Goal: Task Accomplishment & Management: Use online tool/utility

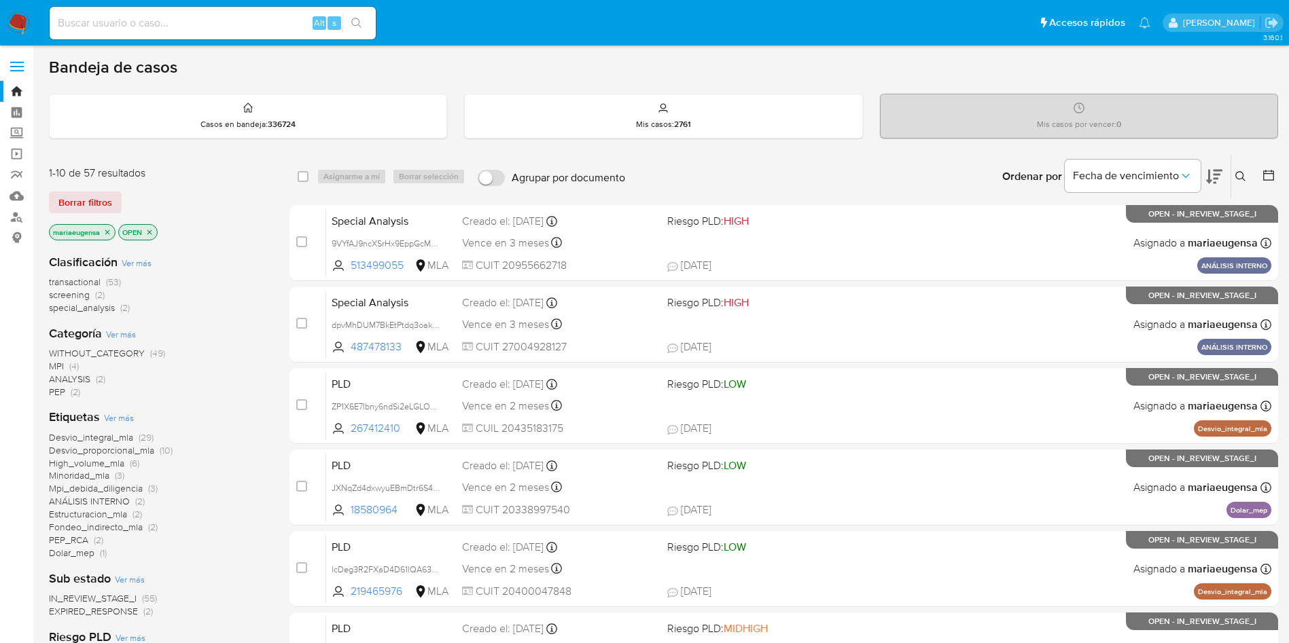
click at [158, 22] on input at bounding box center [213, 23] width 326 height 18
paste input "456445878"
type input "456445878"
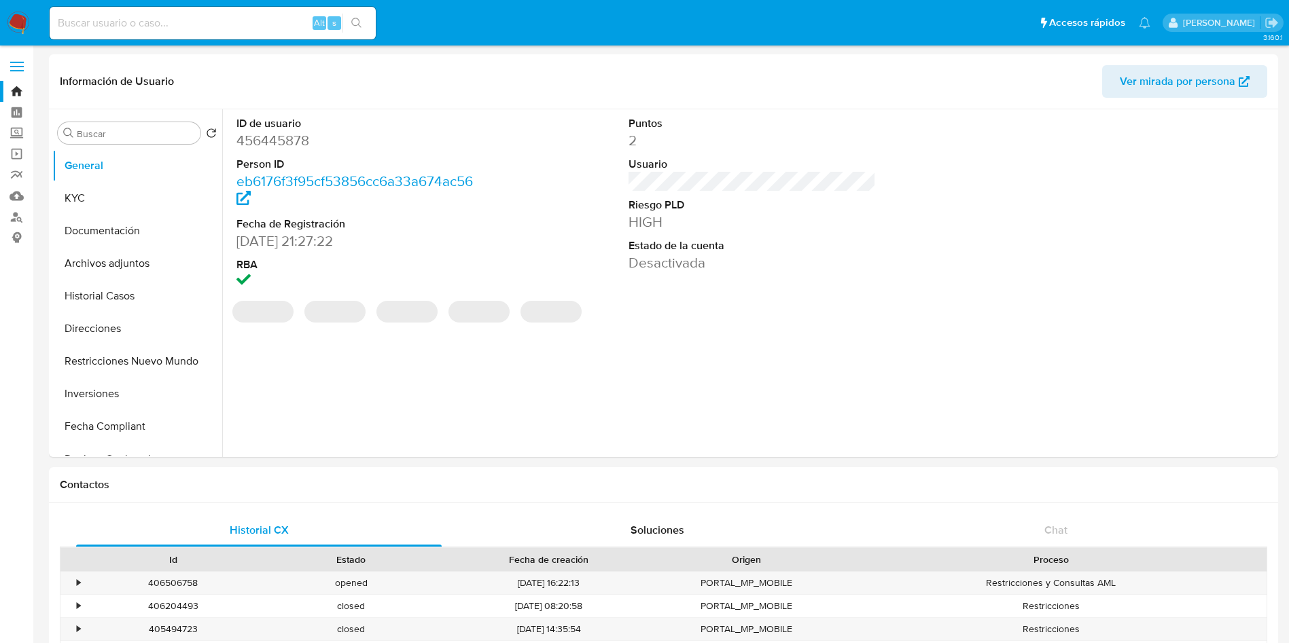
select select "10"
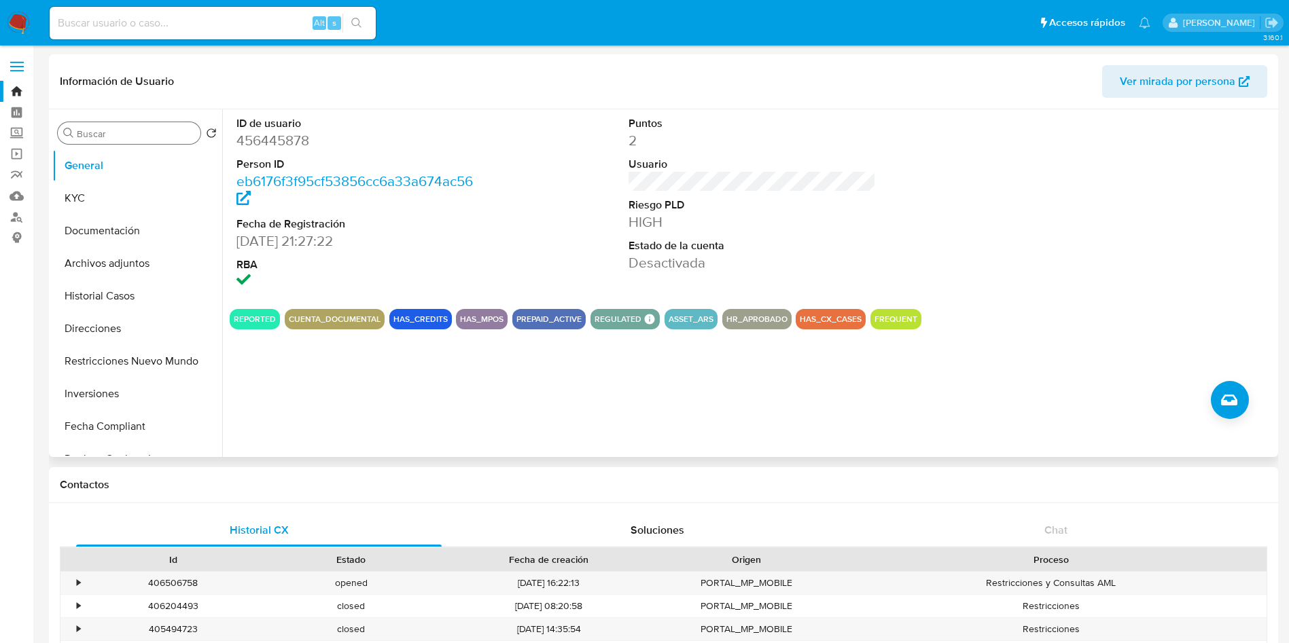
click at [164, 141] on div "Buscar" at bounding box center [129, 133] width 143 height 22
click at [164, 136] on input "Buscar" at bounding box center [136, 134] width 118 height 12
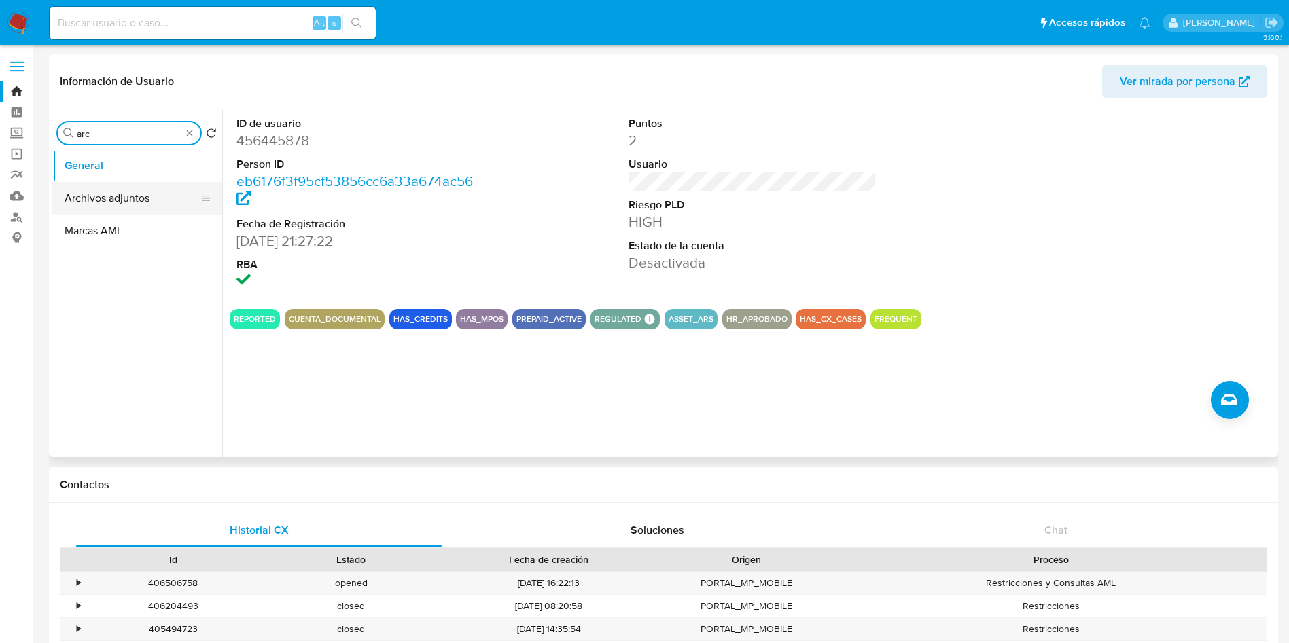
type input "arc"
click at [160, 192] on button "Archivos adjuntos" at bounding box center [137, 198] width 170 height 33
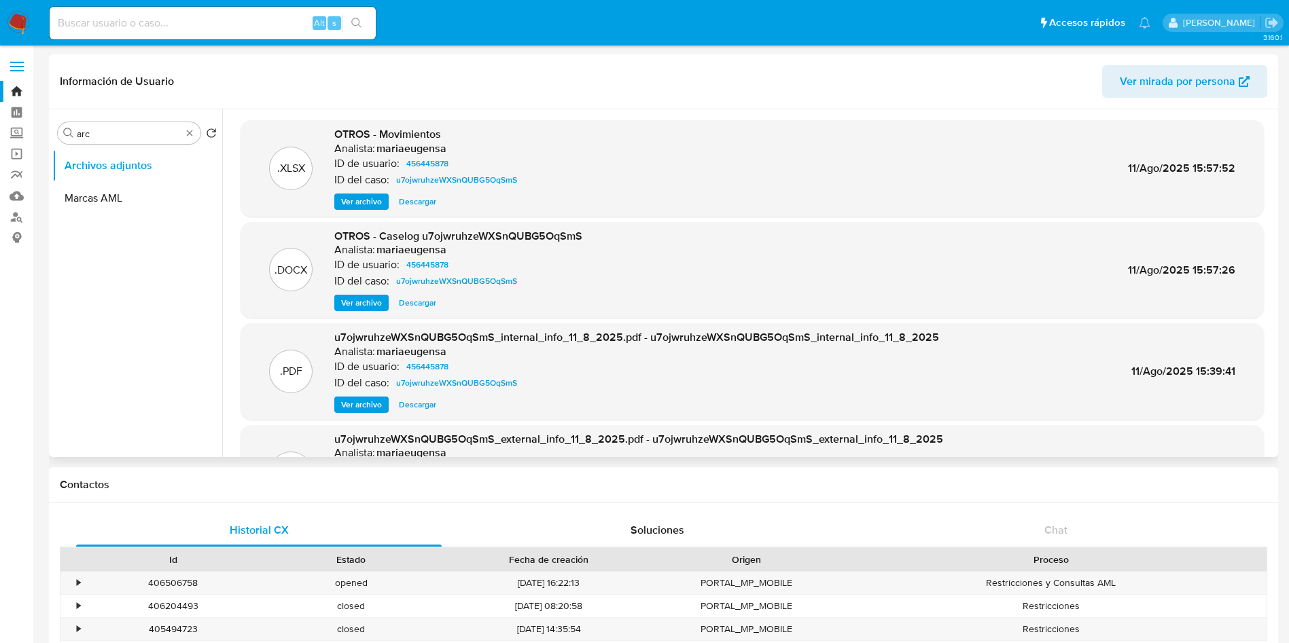
click at [372, 298] on span "Ver archivo" at bounding box center [361, 303] width 41 height 14
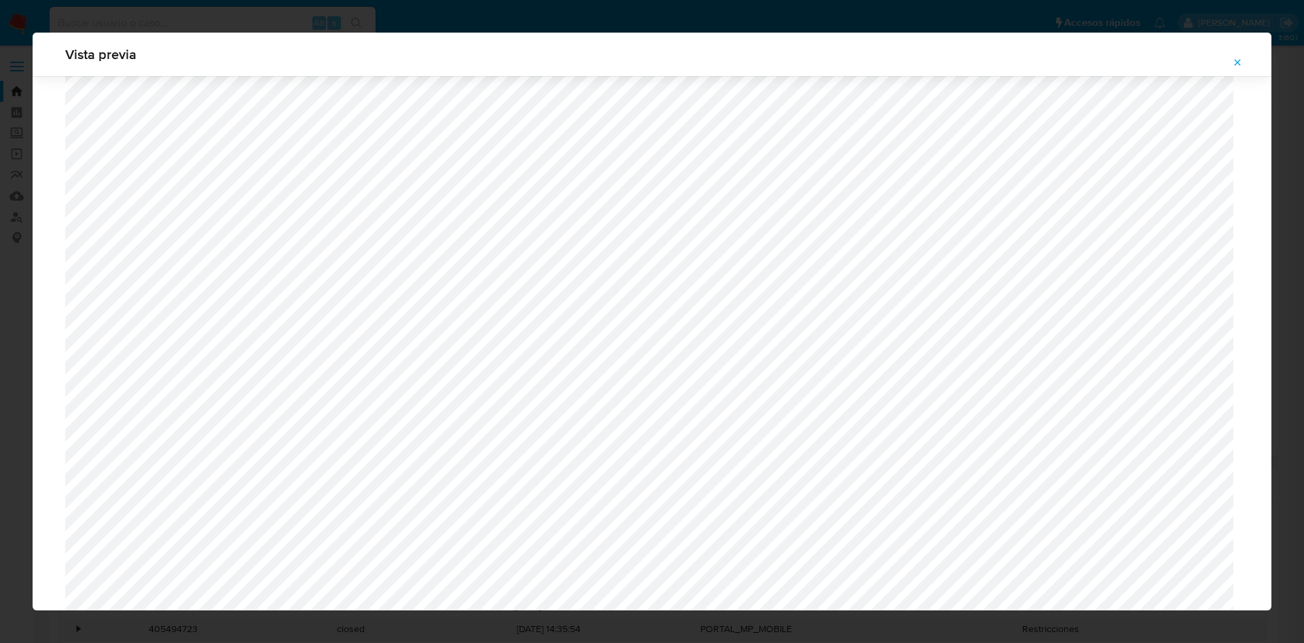
scroll to position [1094, 0]
drag, startPoint x: 1238, startPoint y: 61, endPoint x: 1225, endPoint y: 52, distance: 15.1
click at [789, 60] on icon "Attachment preview" at bounding box center [1237, 62] width 11 height 11
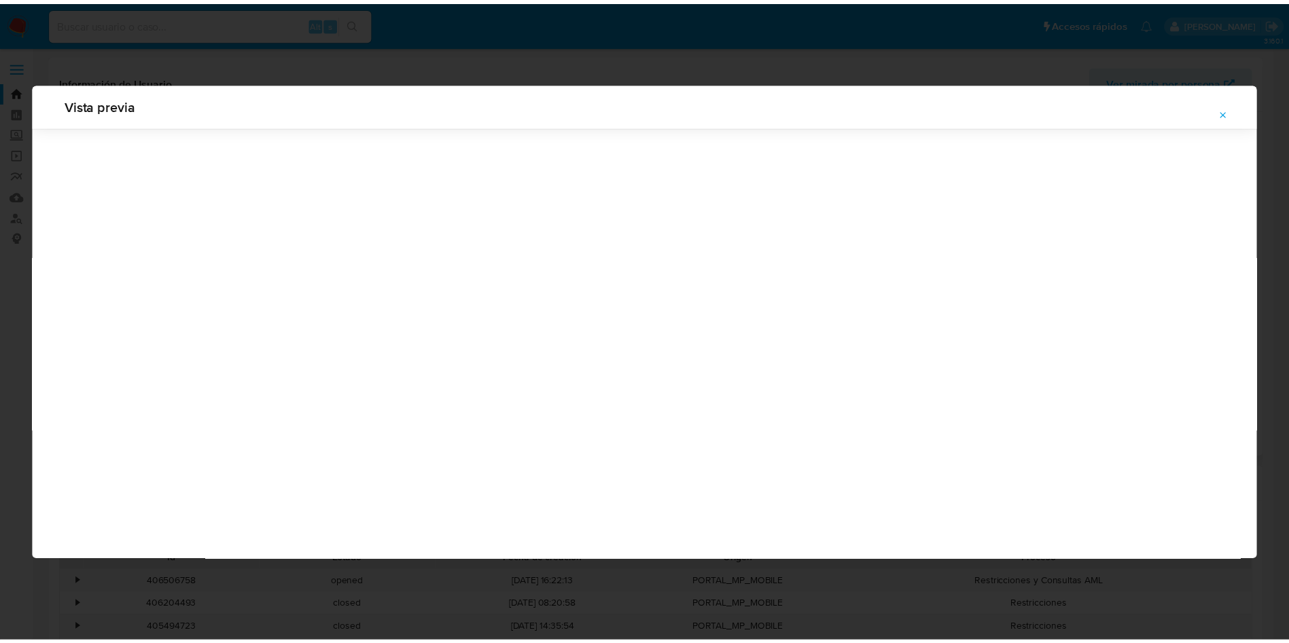
scroll to position [0, 0]
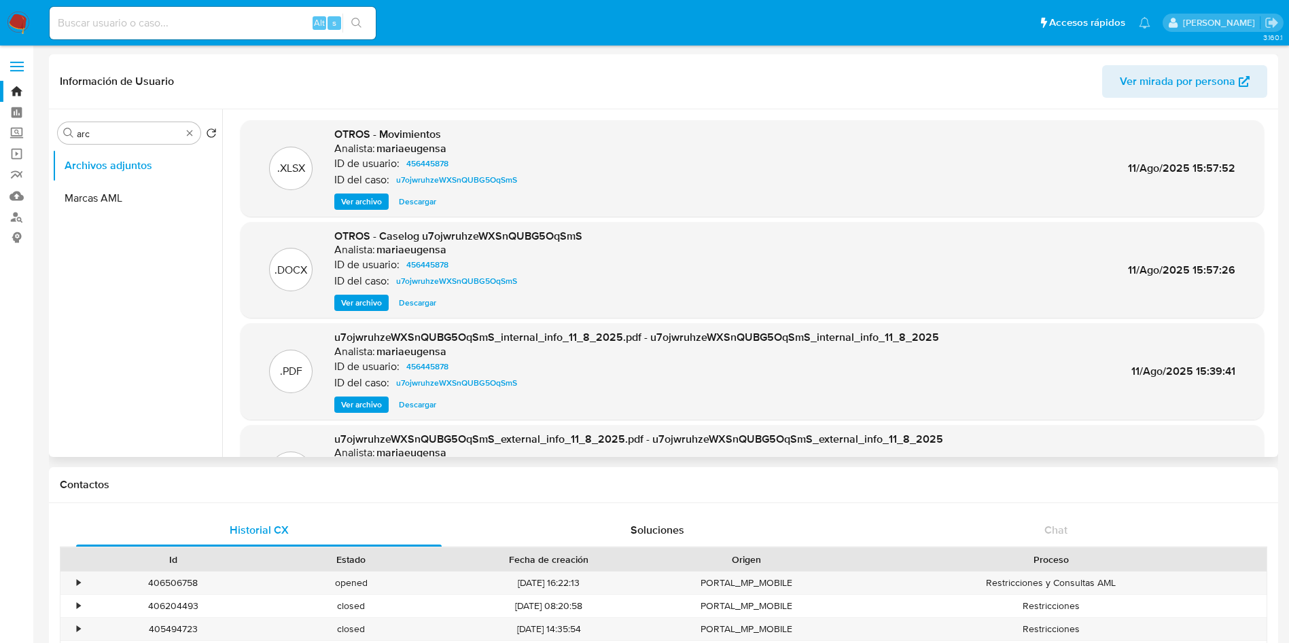
drag, startPoint x: 251, startPoint y: 36, endPoint x: 257, endPoint y: 26, distance: 11.9
click at [255, 27] on div "Alt s" at bounding box center [213, 23] width 326 height 33
click at [257, 24] on input at bounding box center [213, 23] width 326 height 18
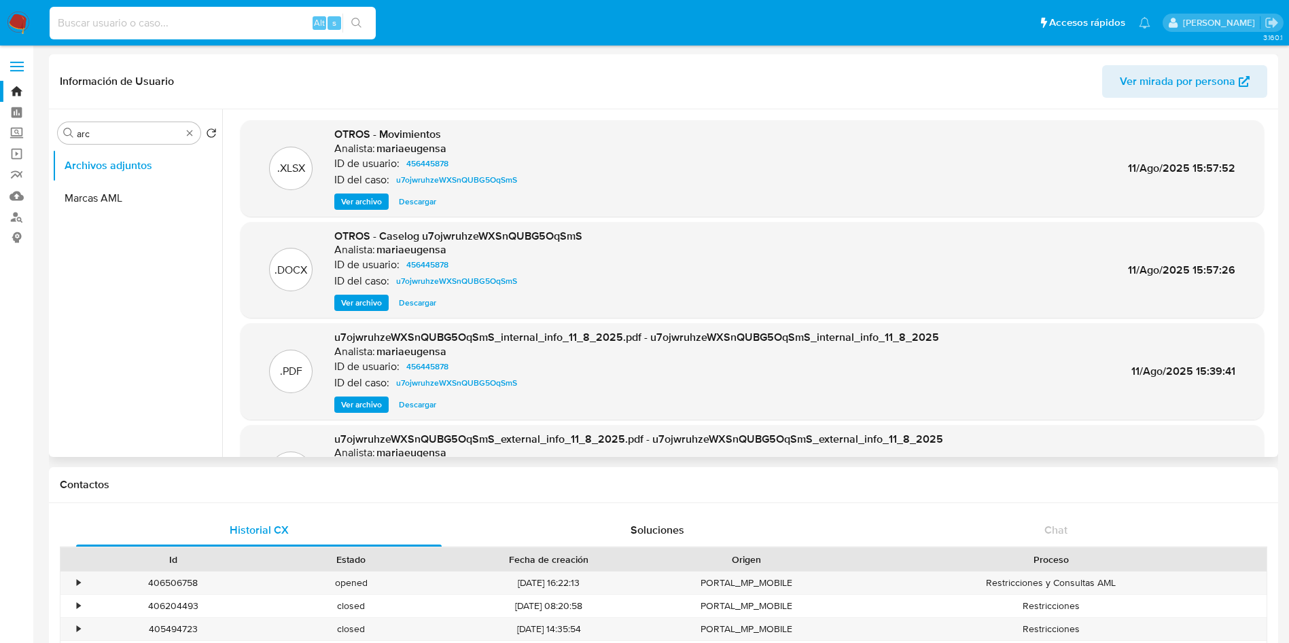
paste input "251131941"
type input "251131941"
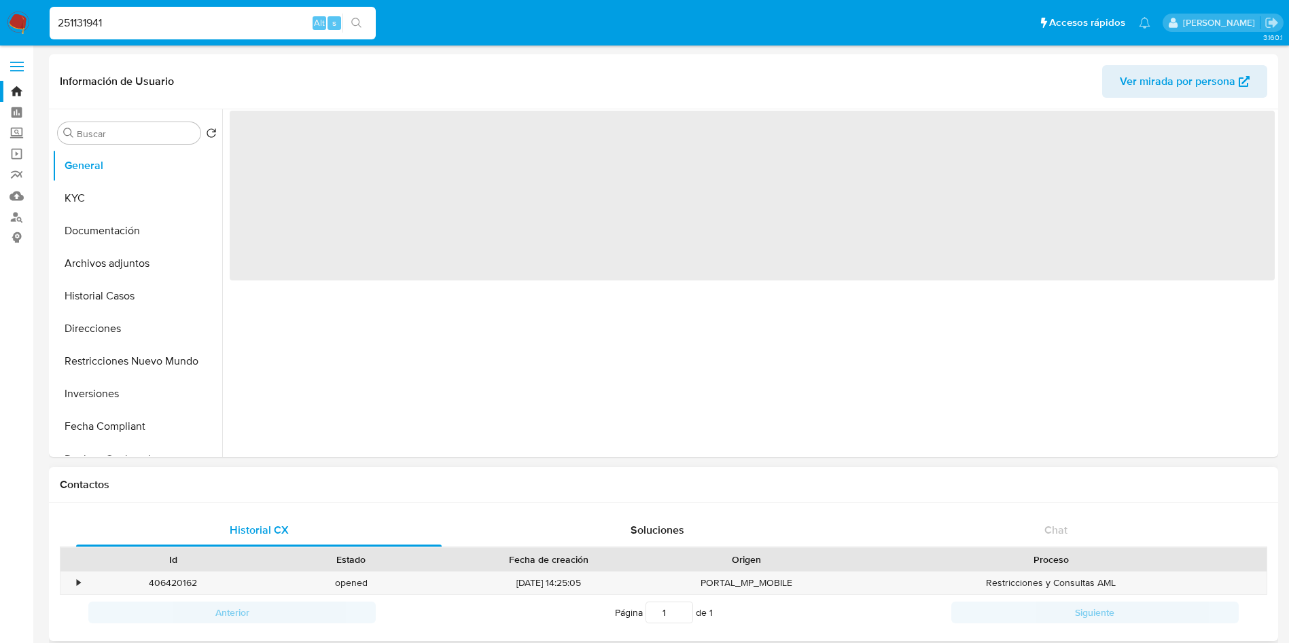
select select "10"
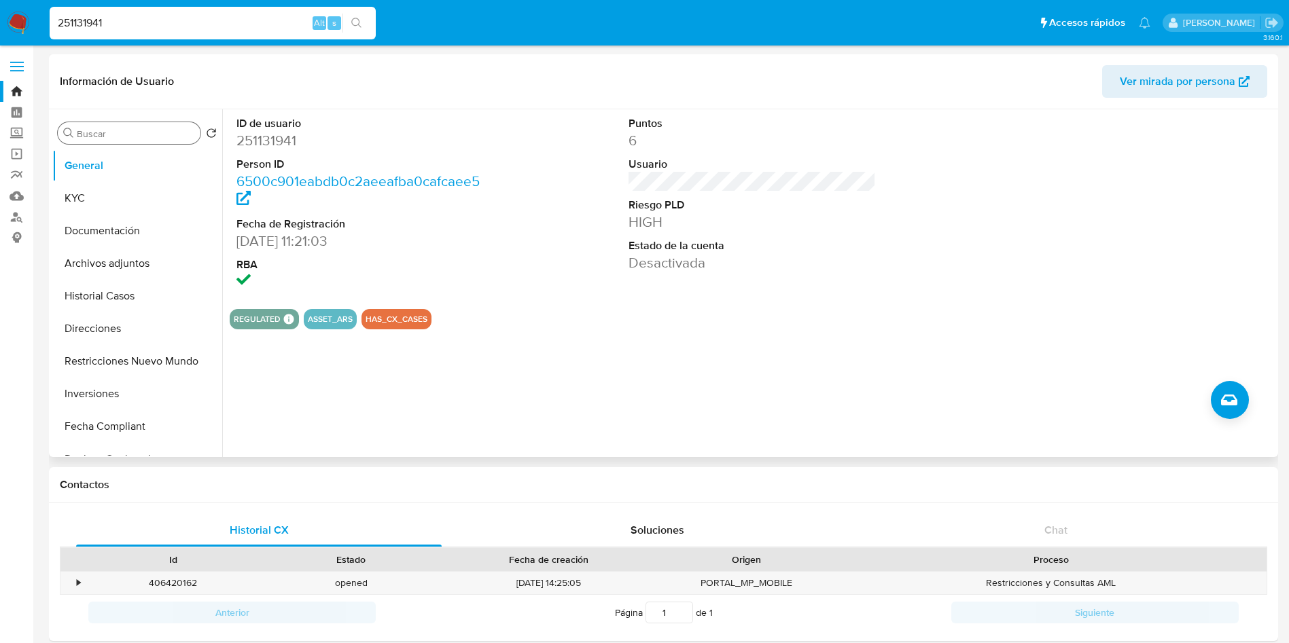
click at [143, 132] on input "Buscar" at bounding box center [136, 134] width 118 height 12
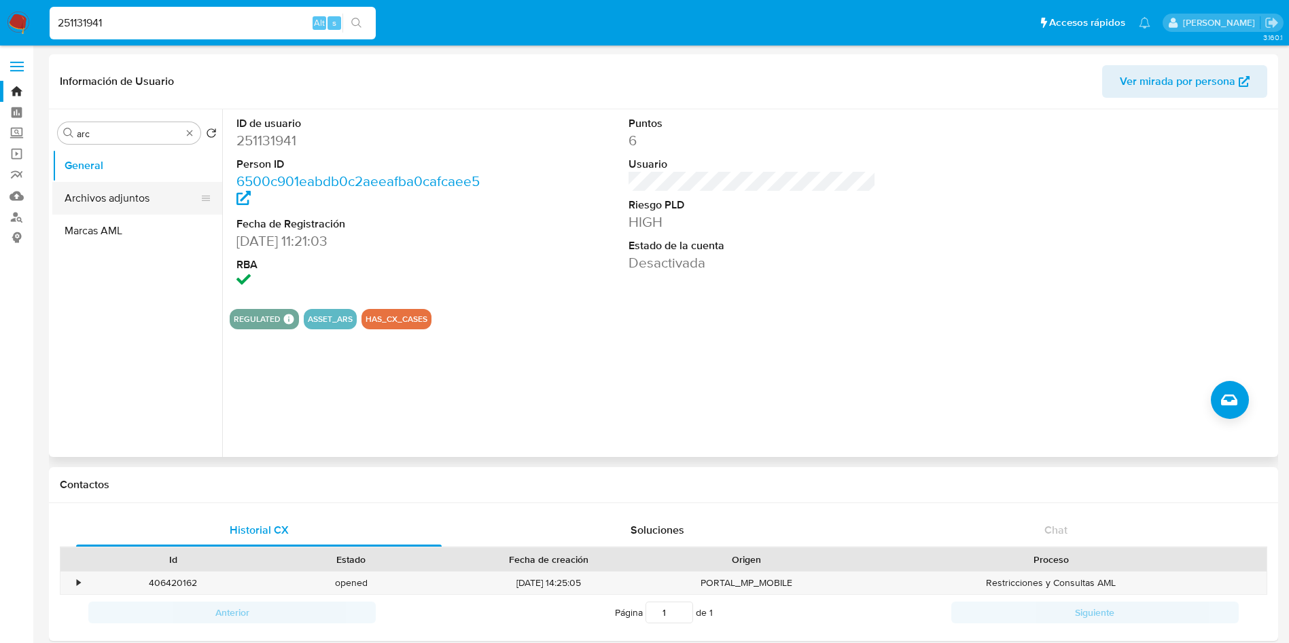
click at [133, 203] on button "Archivos adjuntos" at bounding box center [131, 198] width 159 height 33
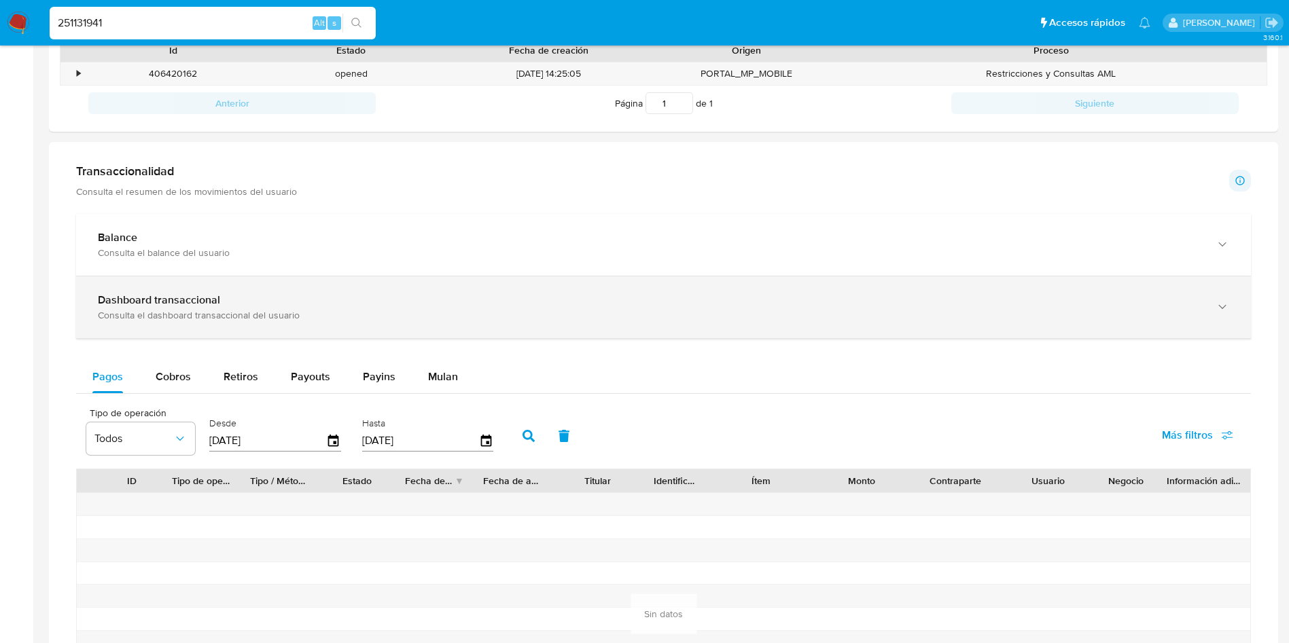
scroll to position [992, 0]
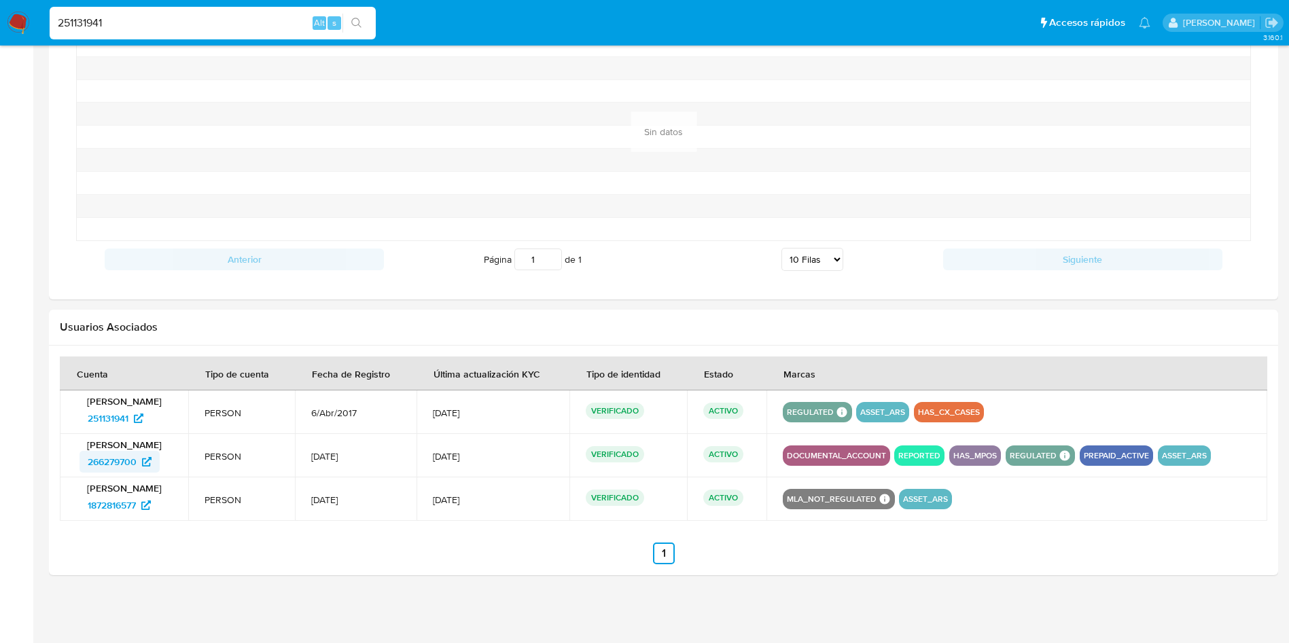
click at [119, 389] on span "266279700" at bounding box center [112, 462] width 49 height 22
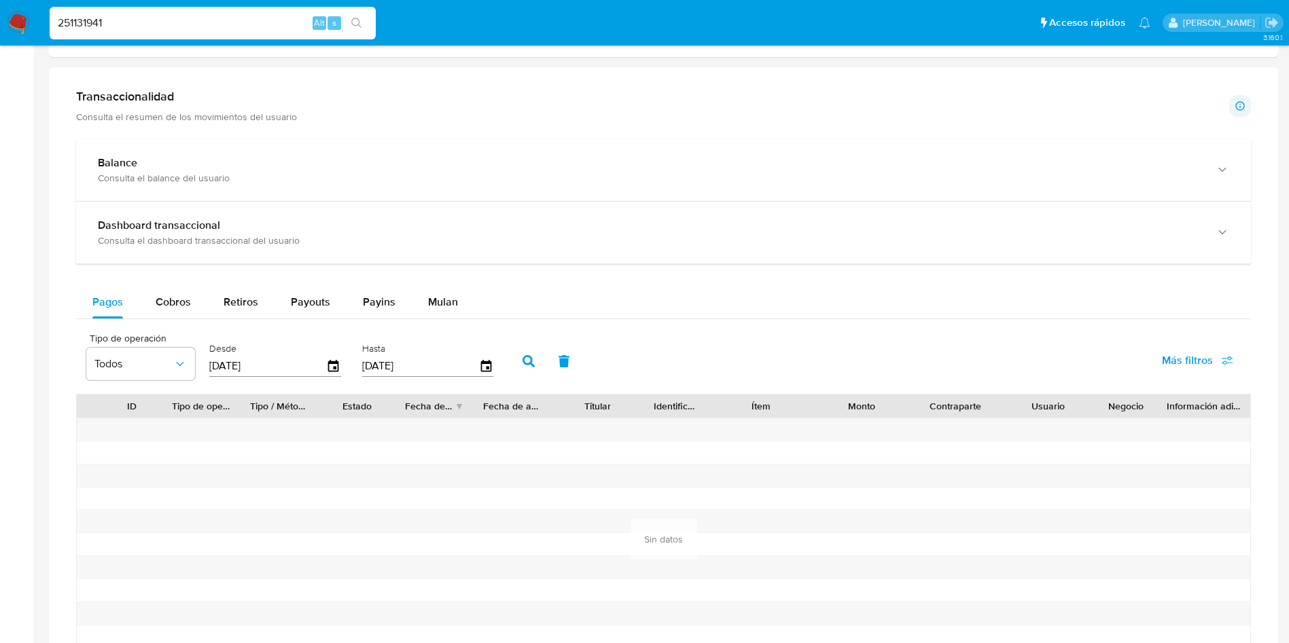
scroll to position [0, 0]
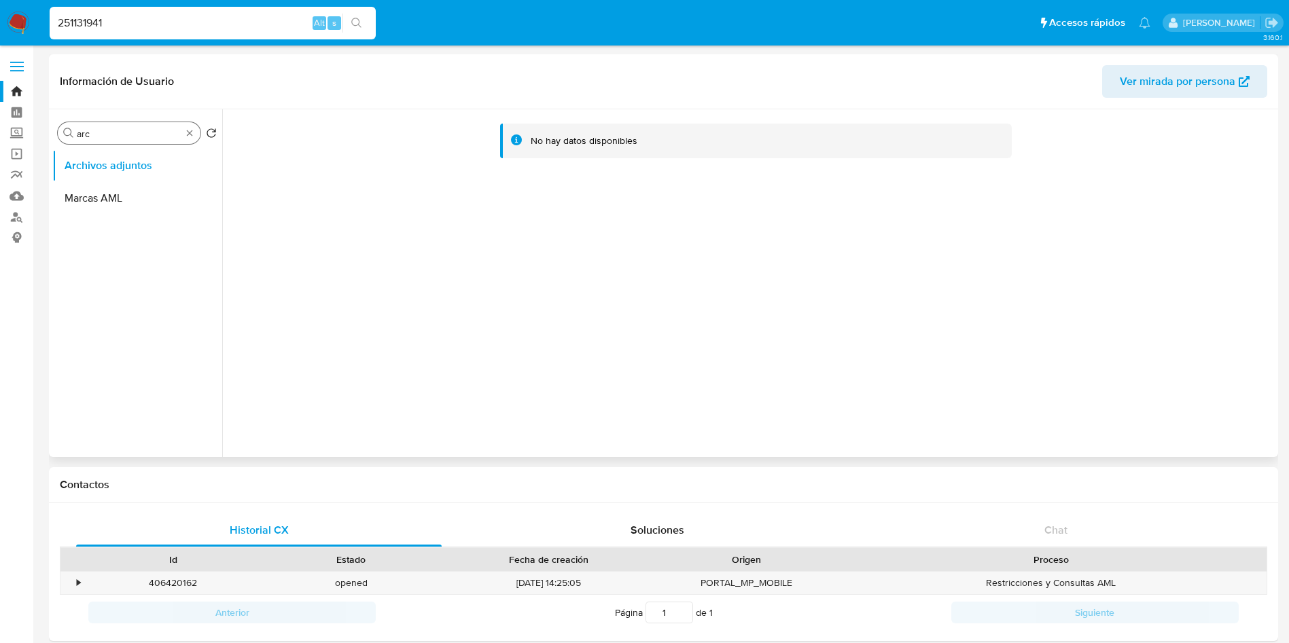
click at [106, 140] on div "Buscar arc" at bounding box center [129, 133] width 143 height 22
click at [106, 139] on input "arc" at bounding box center [129, 134] width 105 height 12
type input "his"
click at [105, 194] on button "Historial Casos" at bounding box center [131, 198] width 159 height 33
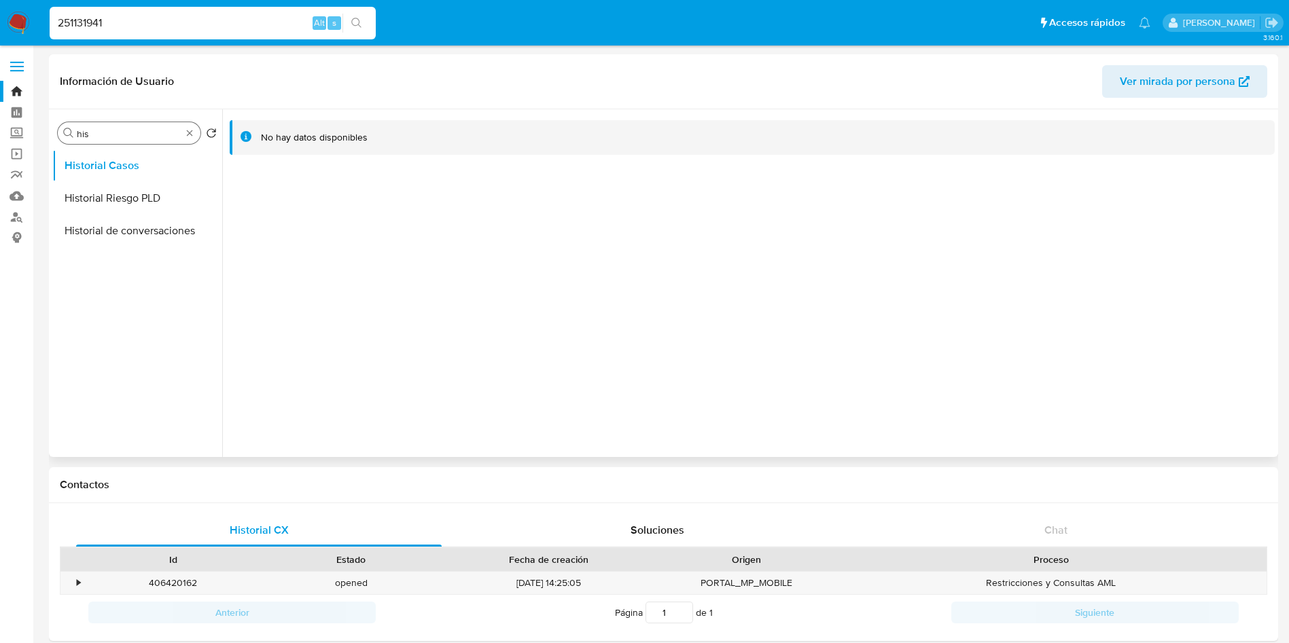
click at [120, 139] on div "Buscar his" at bounding box center [129, 133] width 143 height 22
click at [120, 139] on input "his" at bounding box center [129, 134] width 105 height 12
click at [151, 176] on button "General" at bounding box center [131, 165] width 159 height 33
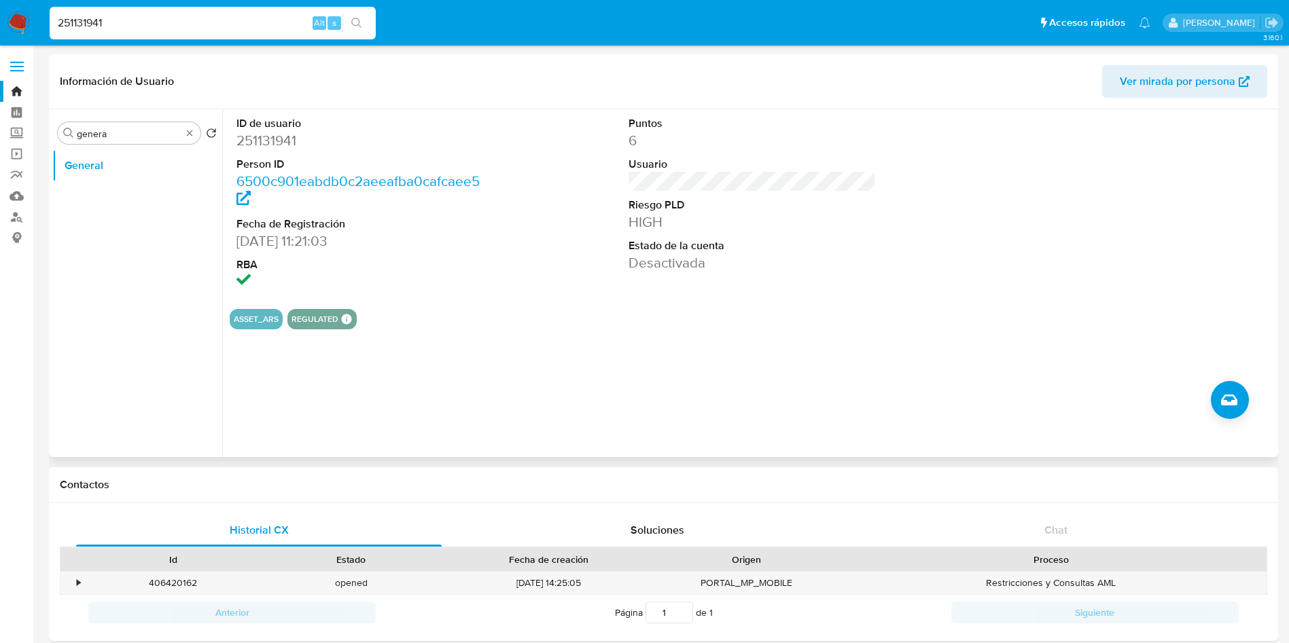
click at [274, 145] on dd "251131941" at bounding box center [360, 140] width 248 height 19
copy dd "251131941"
click at [91, 140] on div "Buscar genera" at bounding box center [129, 133] width 143 height 22
click at [95, 137] on input "genera" at bounding box center [129, 134] width 105 height 12
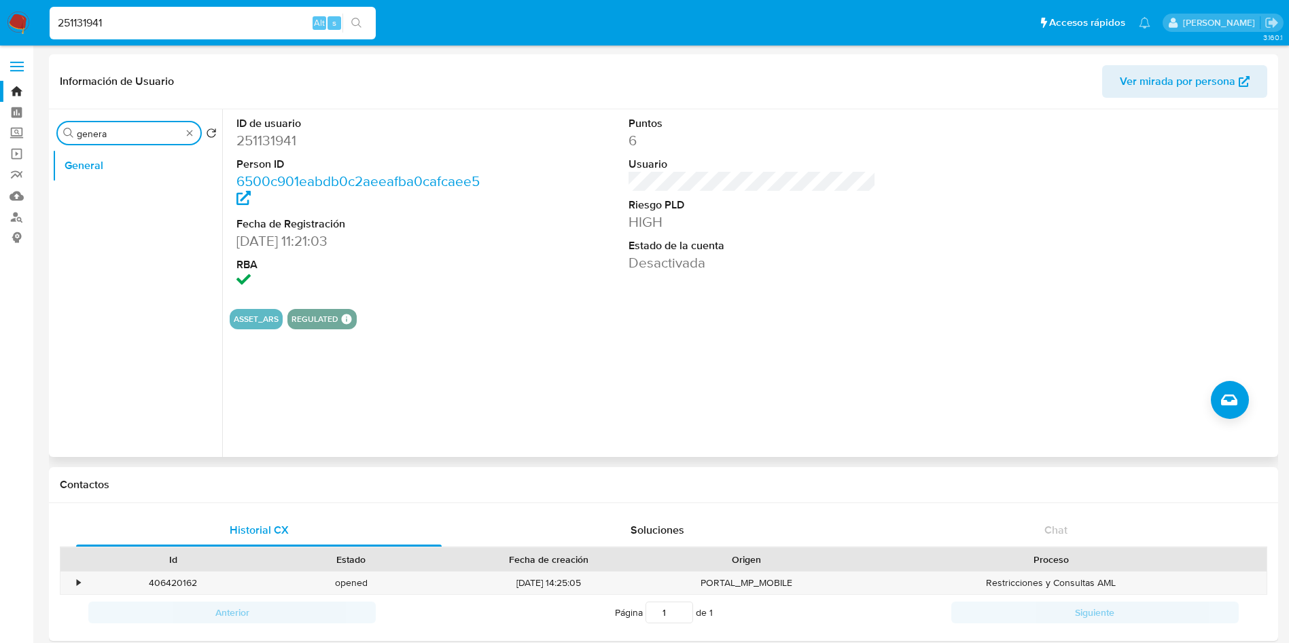
click at [95, 137] on input "genera" at bounding box center [129, 134] width 105 height 12
type input "his"
click at [131, 204] on button "Historial Casos" at bounding box center [131, 198] width 159 height 33
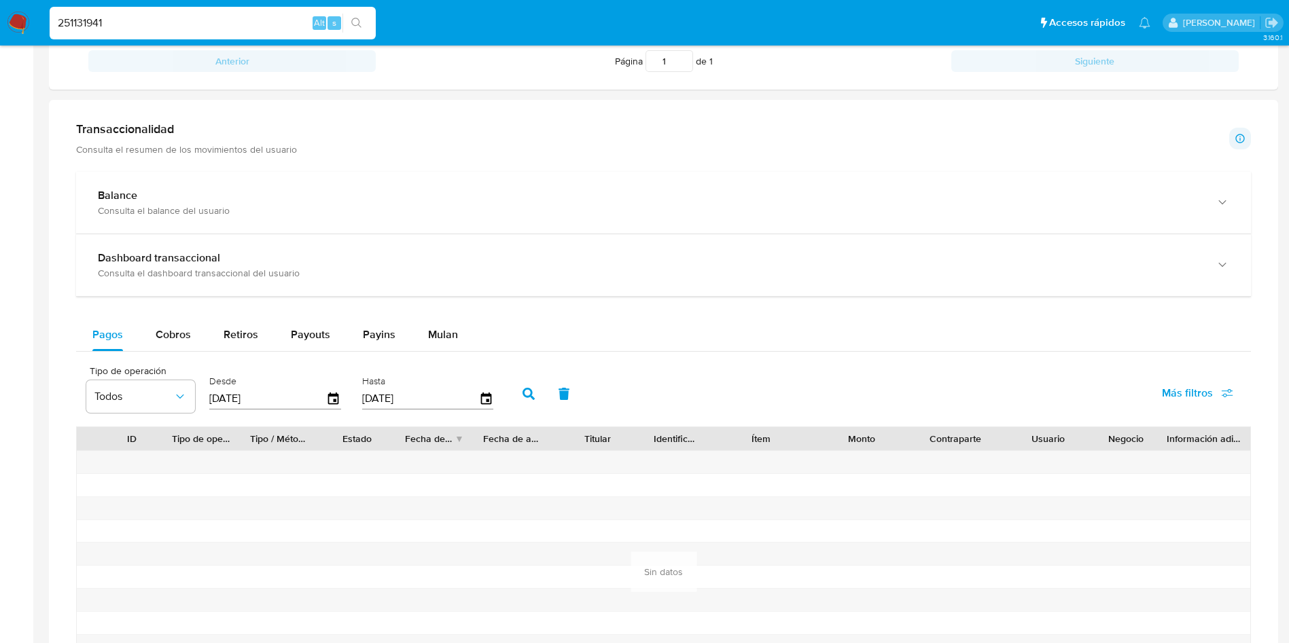
scroll to position [380, 0]
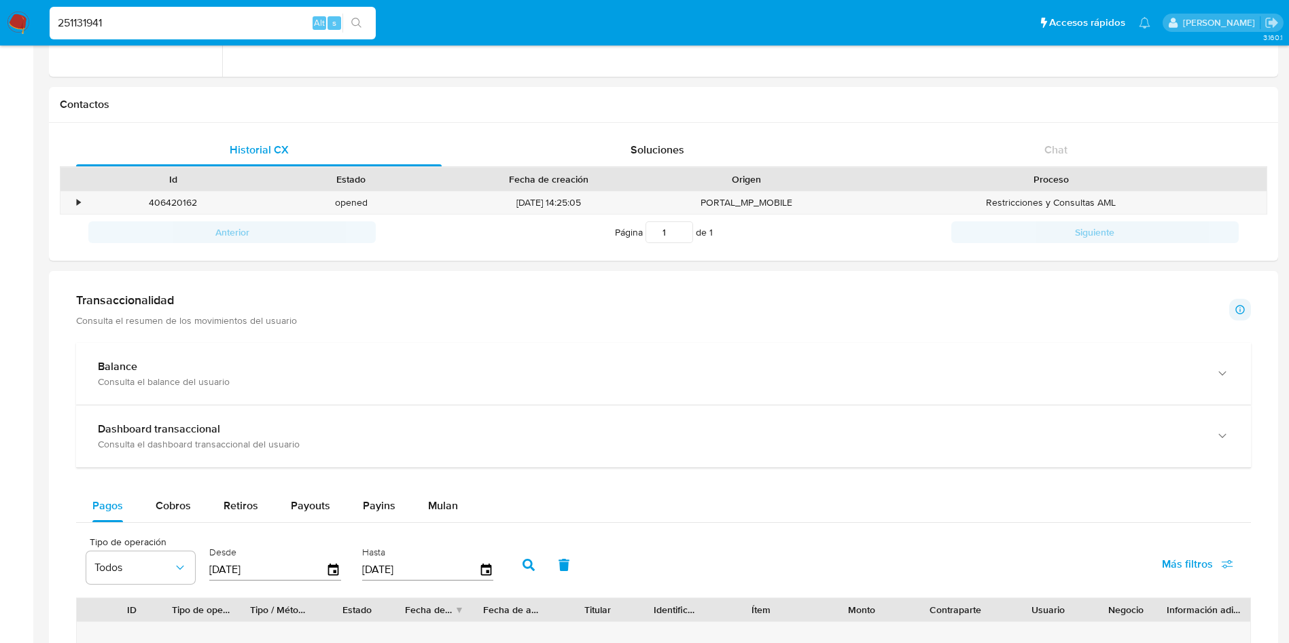
click at [138, 20] on input "251131941" at bounding box center [213, 23] width 326 height 18
click at [139, 20] on input "251131941" at bounding box center [213, 23] width 326 height 18
paste input "199484166"
type input "199484166"
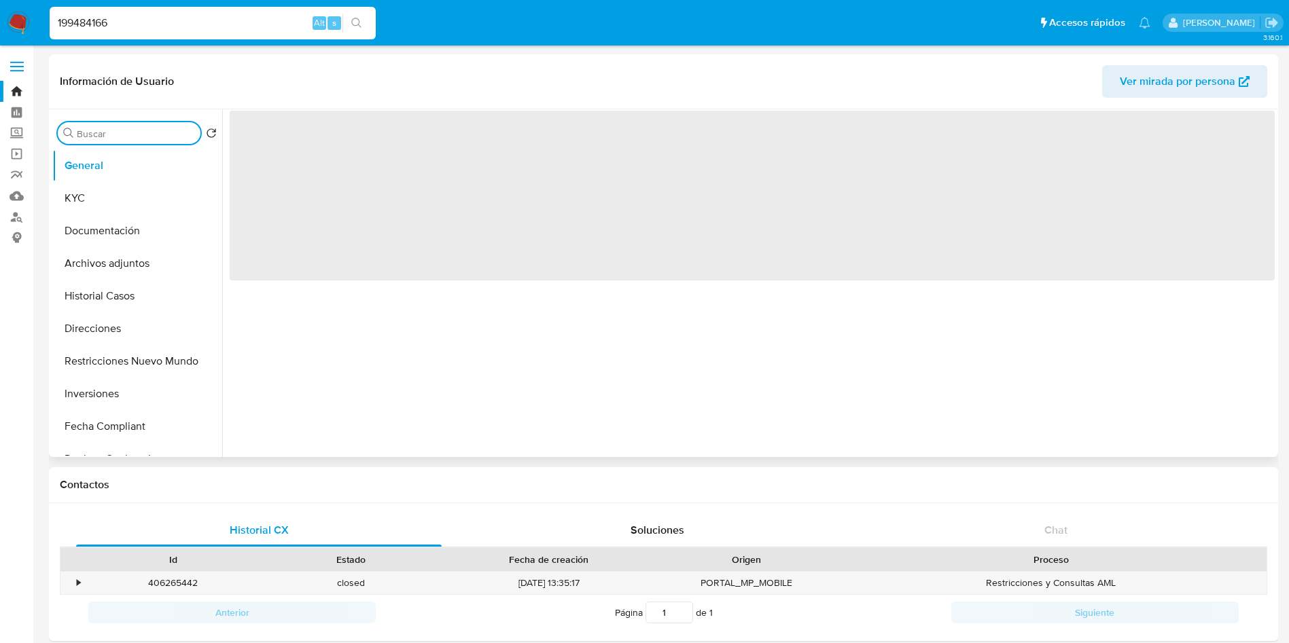
click at [96, 134] on input "Buscar" at bounding box center [136, 134] width 118 height 12
type input "a"
select select "10"
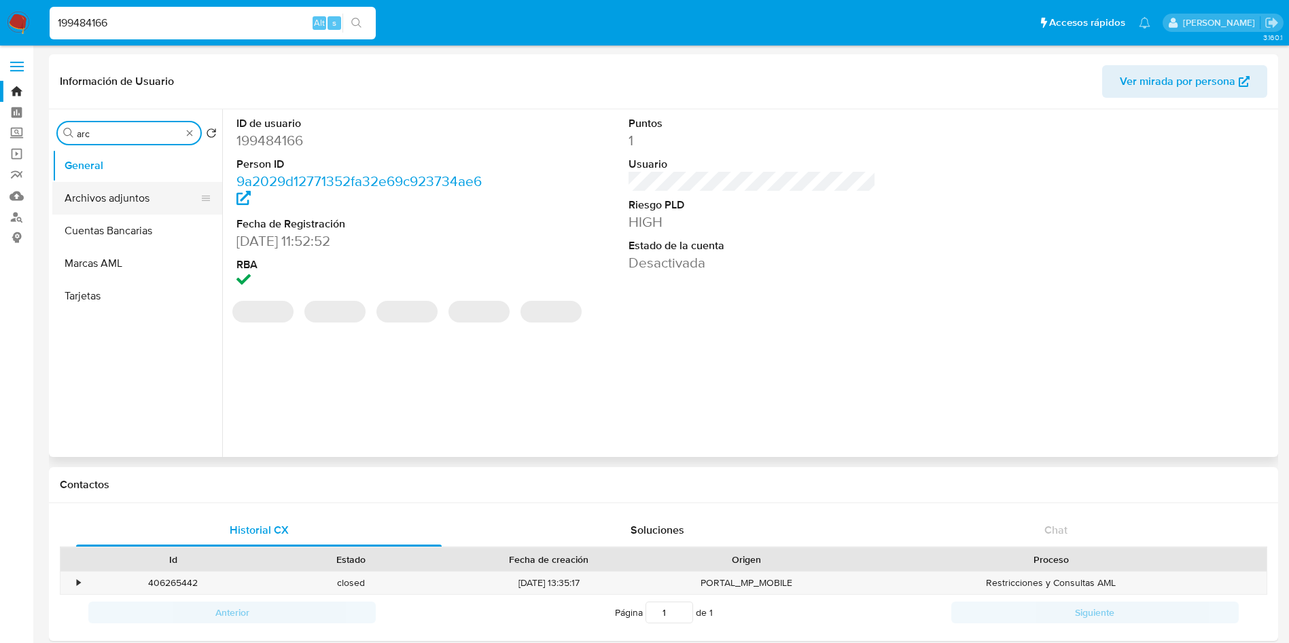
type input "arc"
click at [119, 198] on button "Archivos adjuntos" at bounding box center [131, 198] width 159 height 33
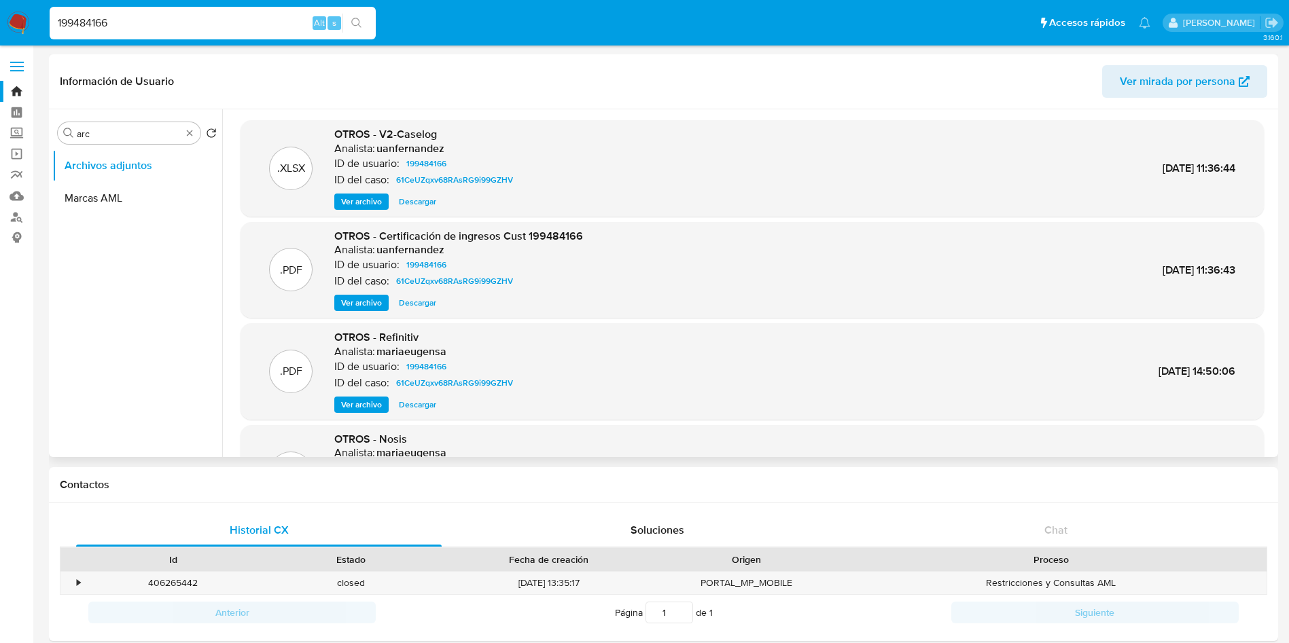
click at [374, 204] on span "Ver archivo" at bounding box center [361, 202] width 41 height 14
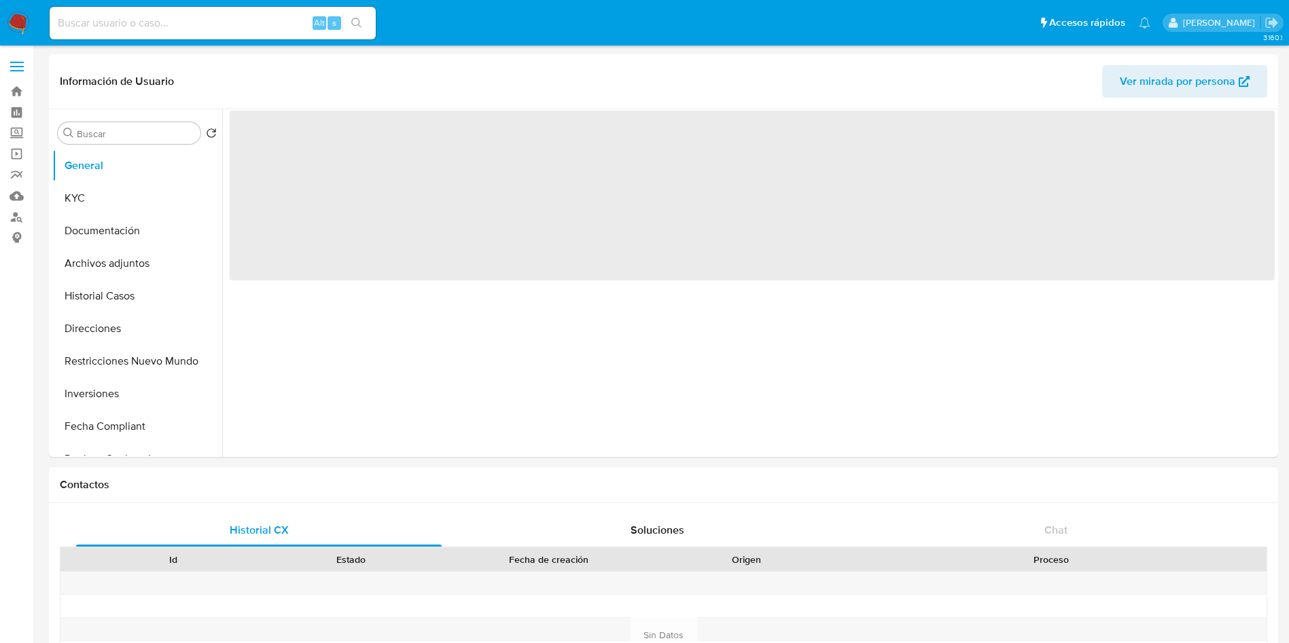
select select "10"
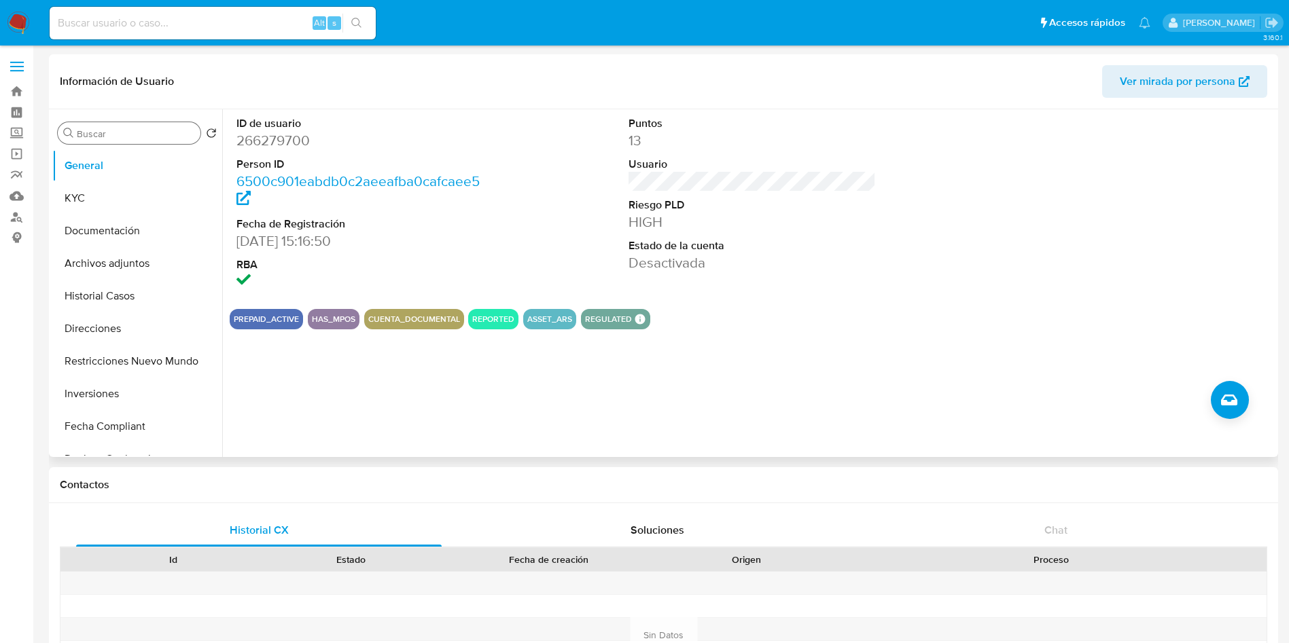
click at [110, 137] on input "Buscar" at bounding box center [136, 134] width 118 height 12
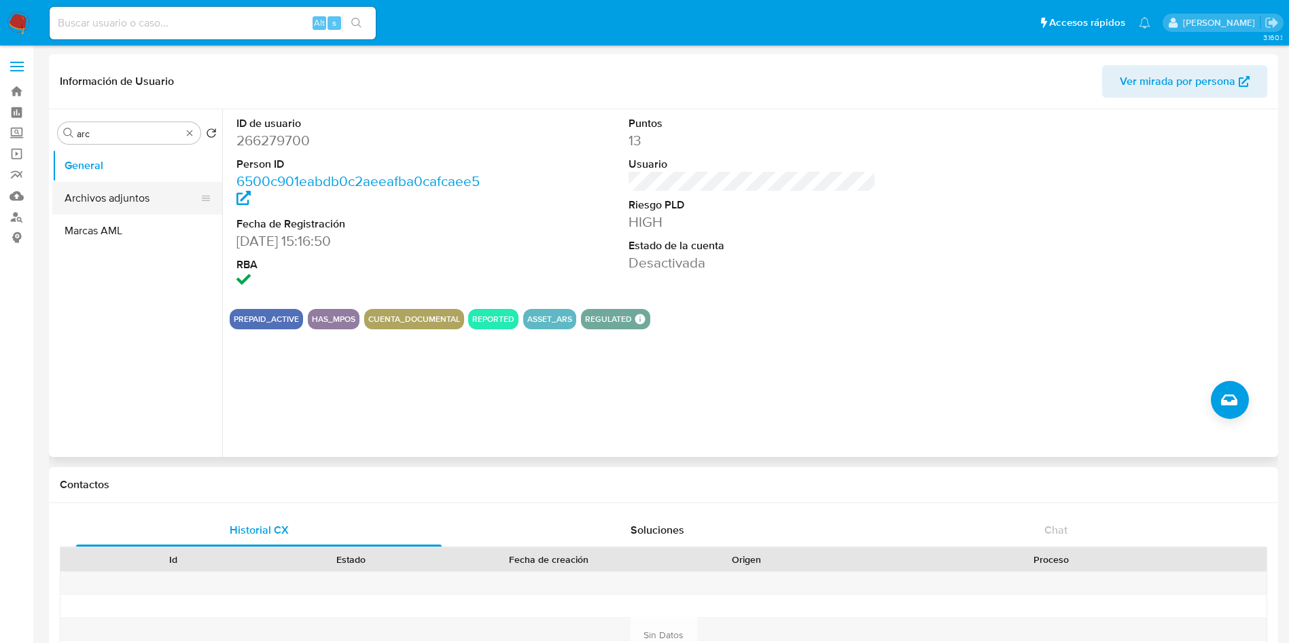
click at [123, 194] on button "Archivos adjuntos" at bounding box center [131, 198] width 159 height 33
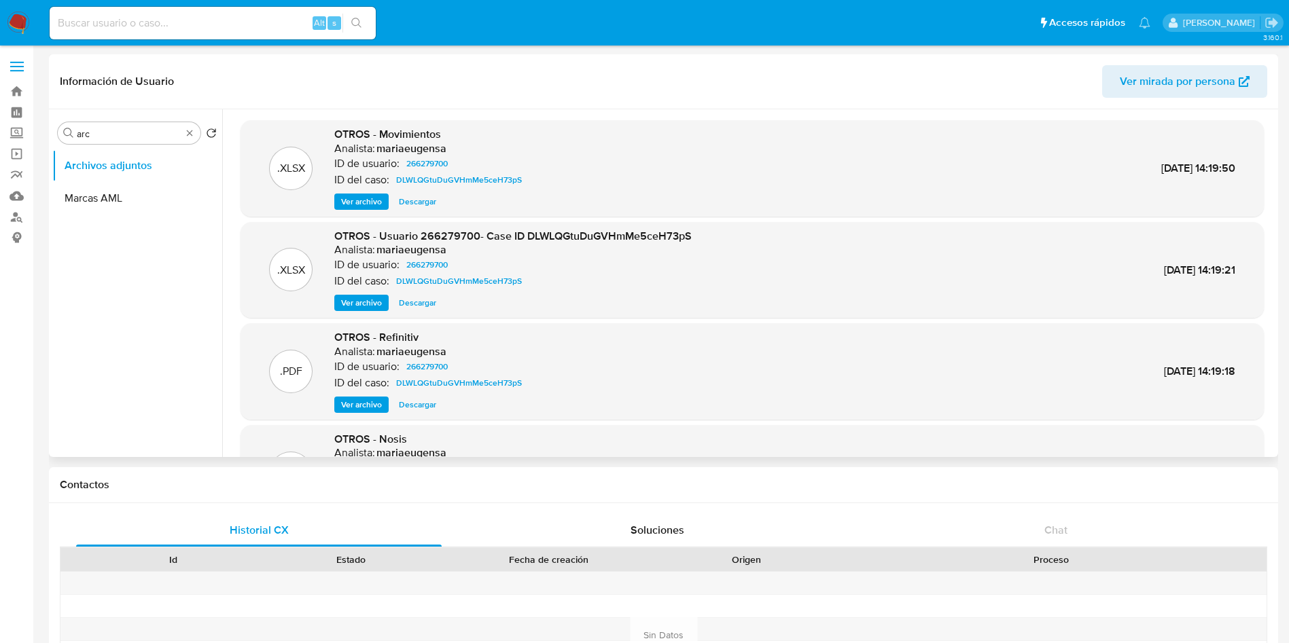
click at [378, 296] on span "Ver archivo" at bounding box center [361, 303] width 41 height 14
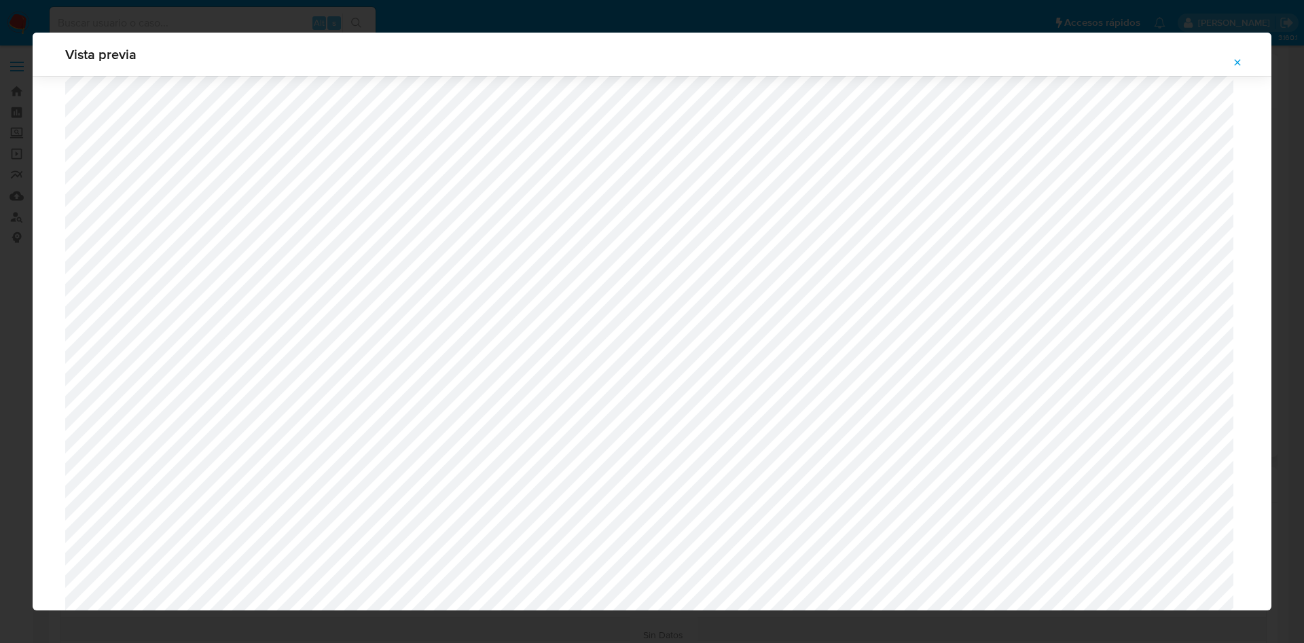
scroll to position [686, 0]
click at [1235, 57] on icon "Attachment preview" at bounding box center [1237, 62] width 11 height 11
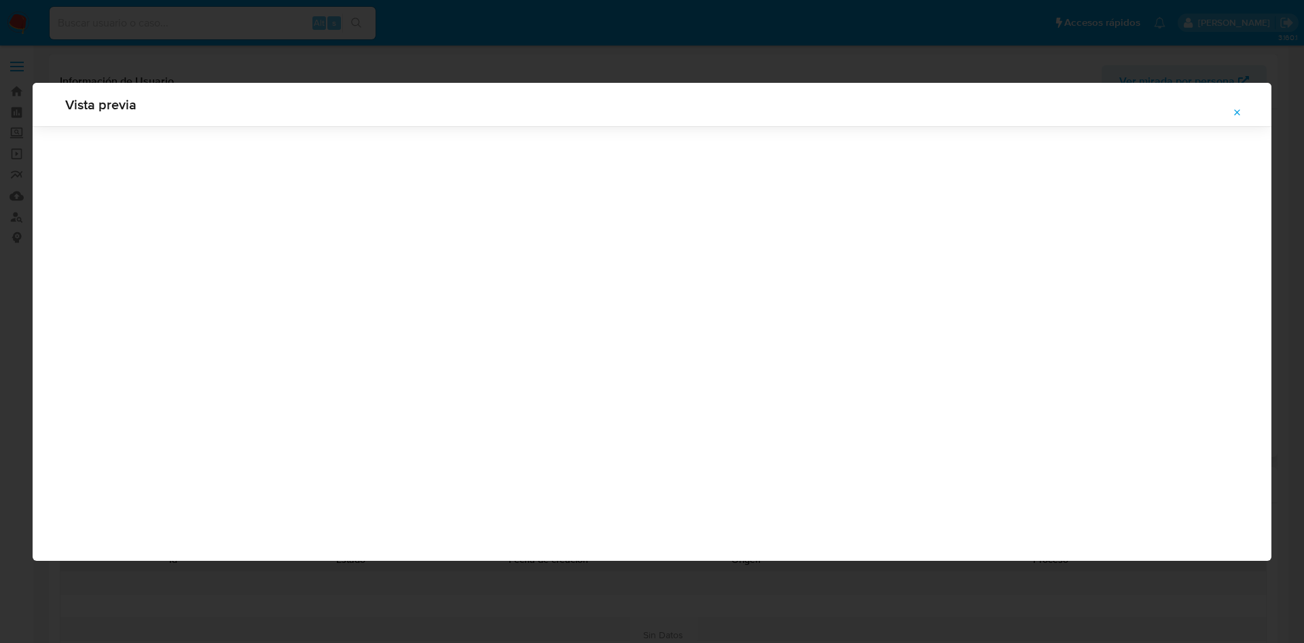
scroll to position [0, 0]
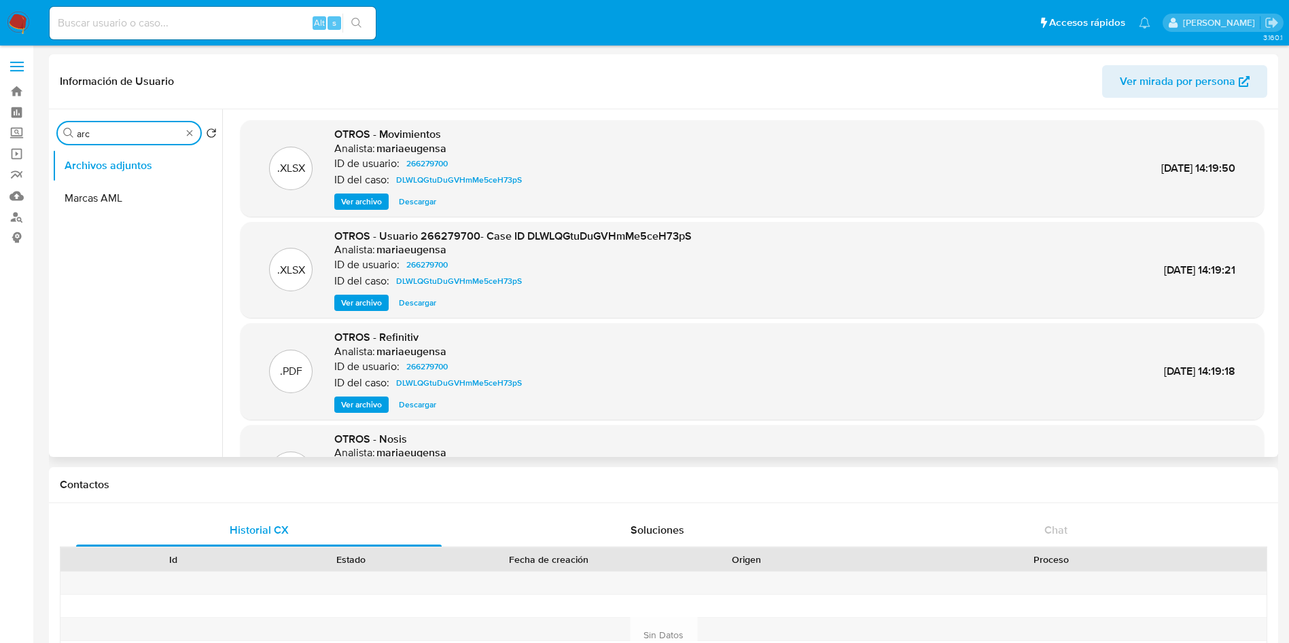
click at [133, 130] on input "arc" at bounding box center [129, 134] width 105 height 12
type input "his"
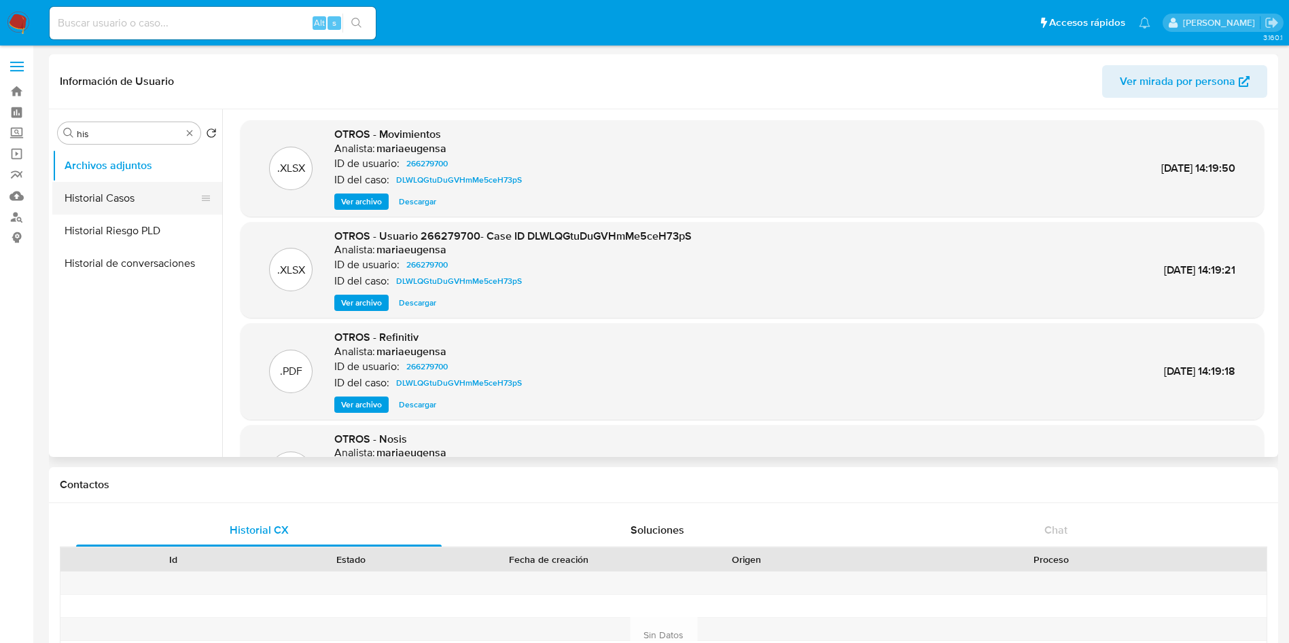
click at [125, 200] on button "Historial Casos" at bounding box center [131, 198] width 159 height 33
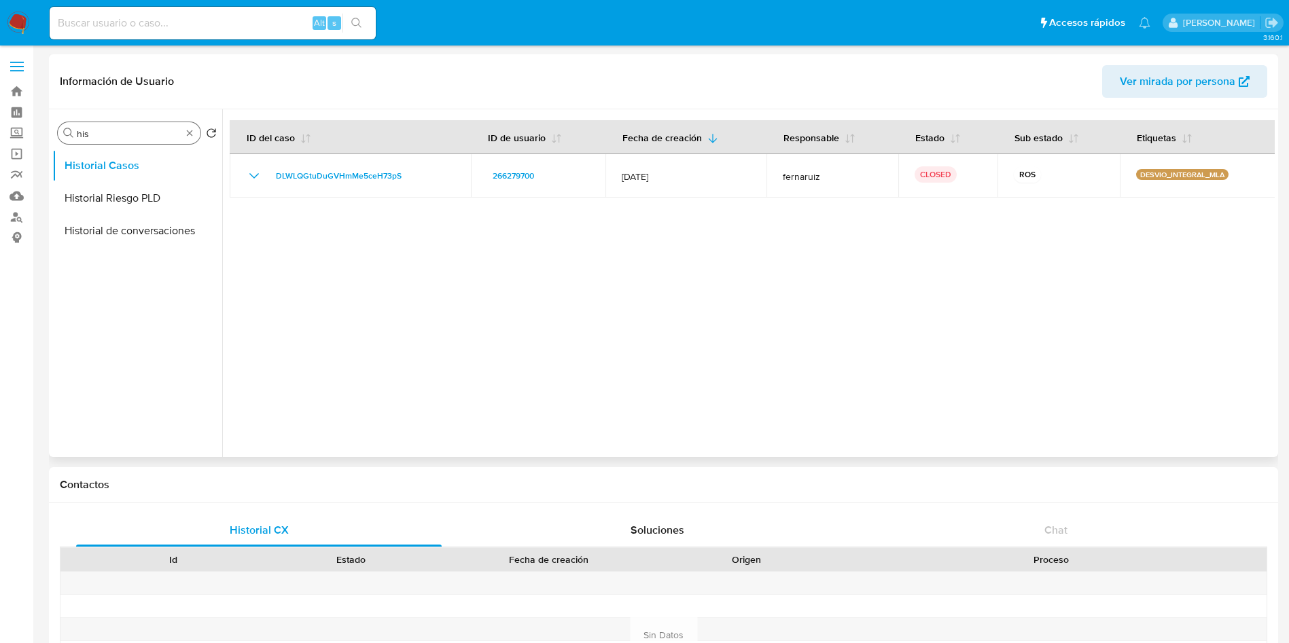
click at [109, 132] on input "his" at bounding box center [129, 134] width 105 height 12
click at [109, 131] on input "his" at bounding box center [129, 134] width 105 height 12
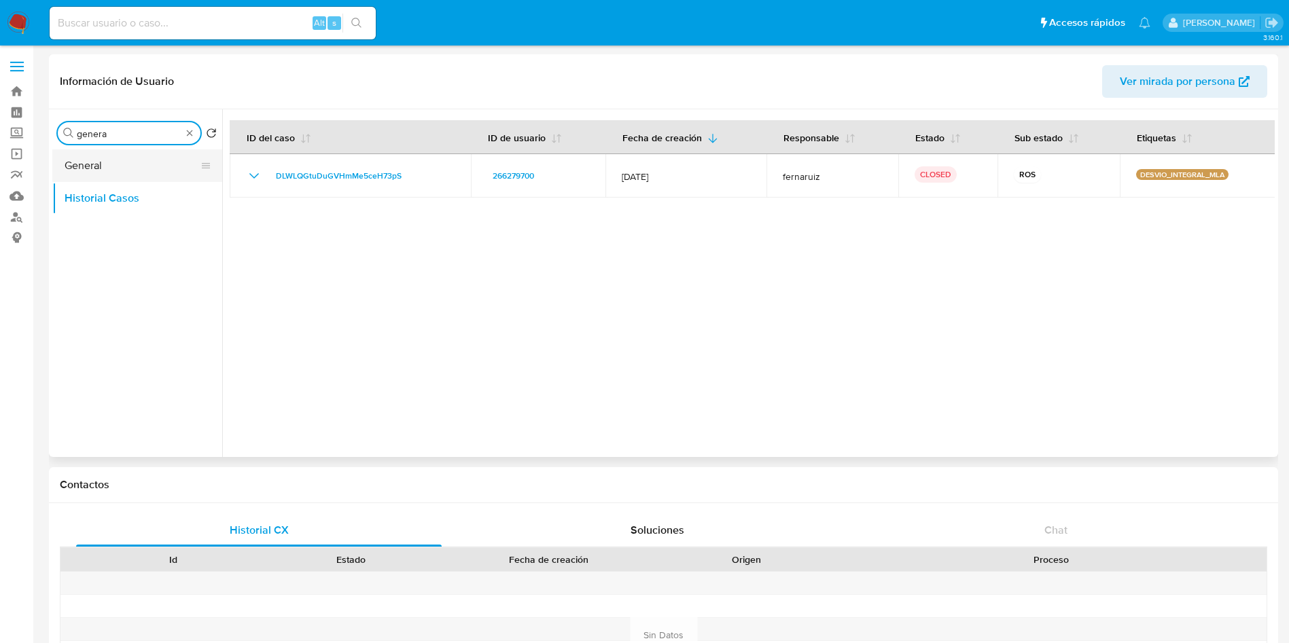
type input "genera"
click at [113, 156] on button "General" at bounding box center [131, 165] width 159 height 33
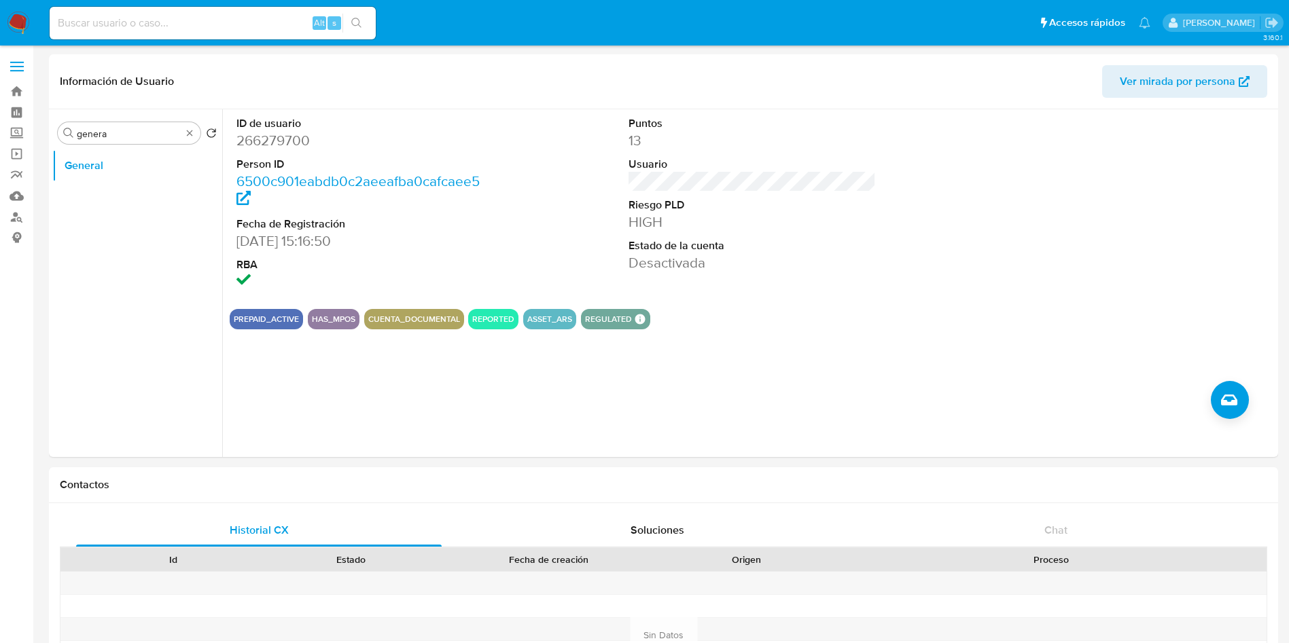
click at [1253, 388] on div "ID de usuario 266279700 Person ID 6500c901eabdb0c2aeeafba0cafcaee5 Fecha de Reg…" at bounding box center [748, 283] width 1052 height 348
click at [1233, 404] on icon "Crear caso manual" at bounding box center [1229, 400] width 16 height 11
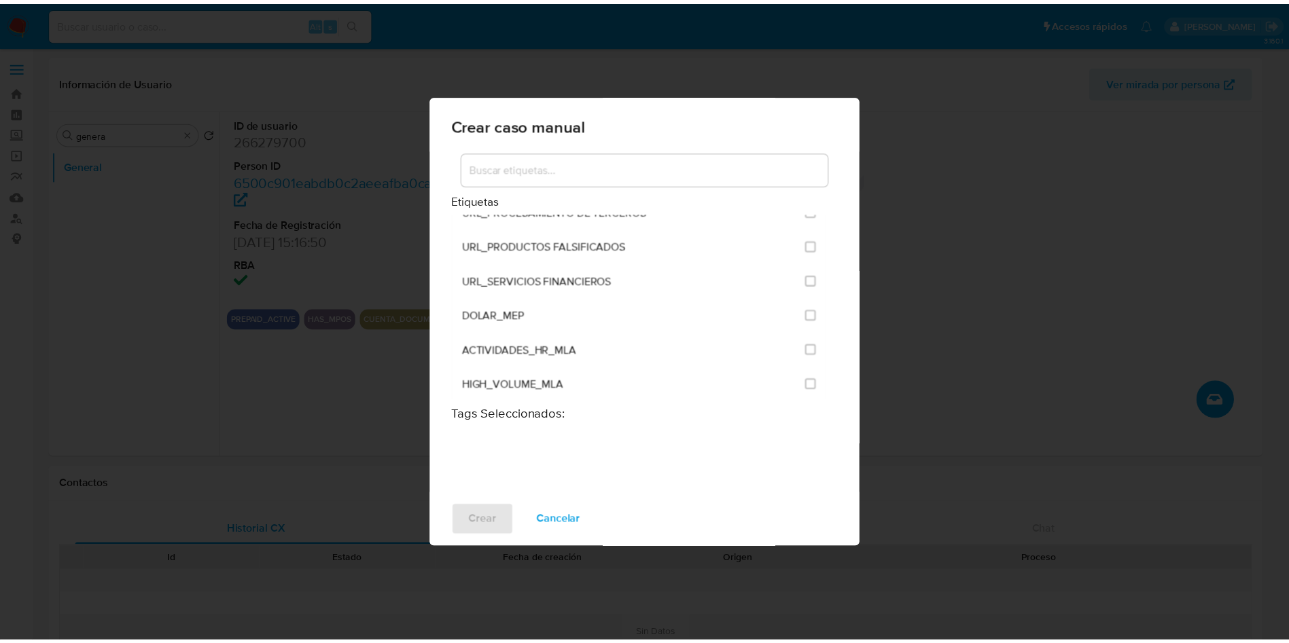
scroll to position [2649, 0]
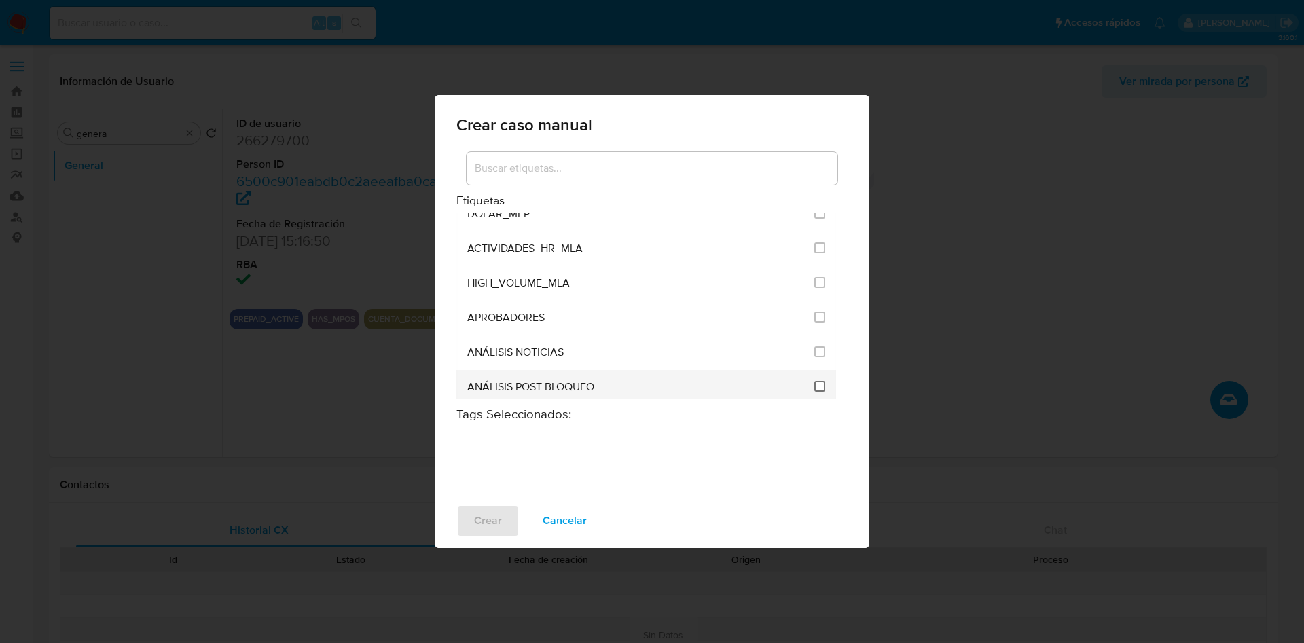
click at [816, 382] on input "3249" at bounding box center [819, 386] width 11 height 11
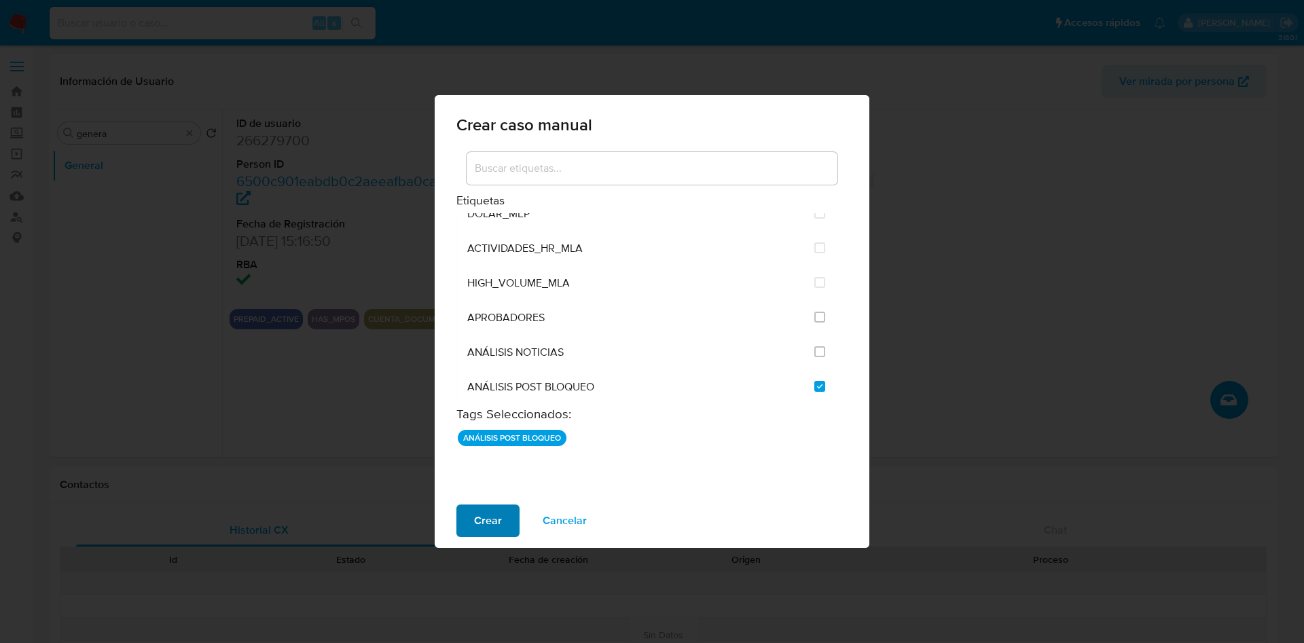
click at [491, 519] on span "Crear" at bounding box center [488, 521] width 28 height 30
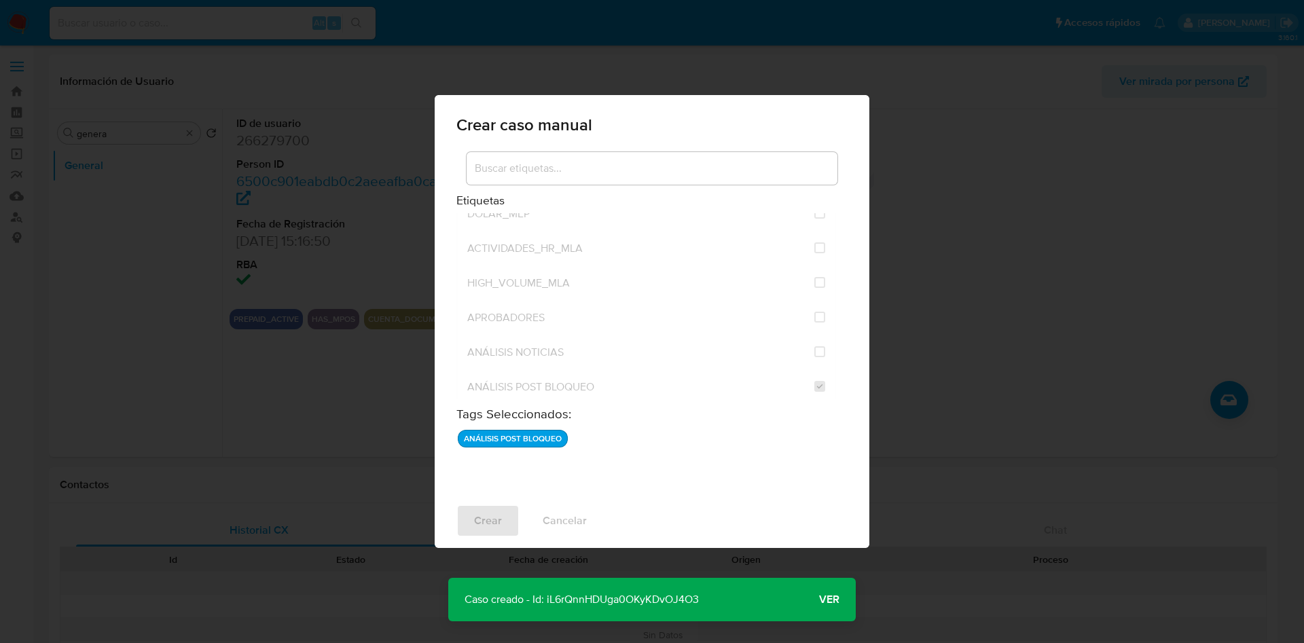
click at [600, 594] on p "Caso creado - Id: iL6rQnnHDUga0OKyKDvOJ4O3" at bounding box center [581, 599] width 267 height 43
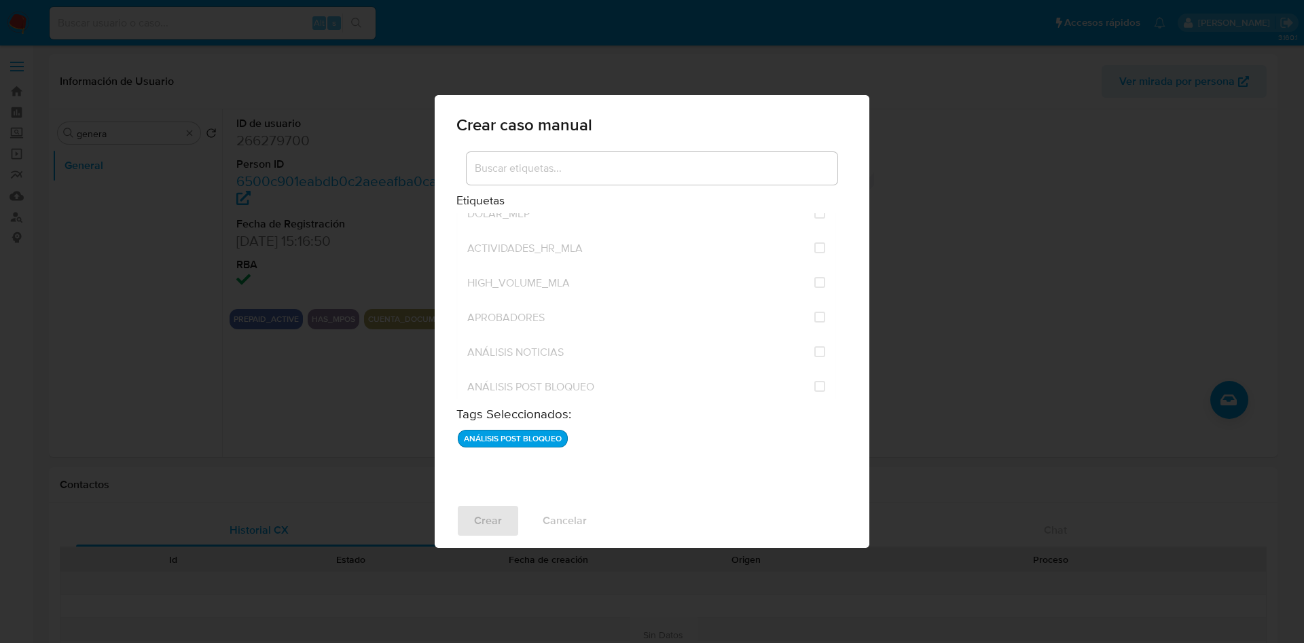
checkbox input "false"
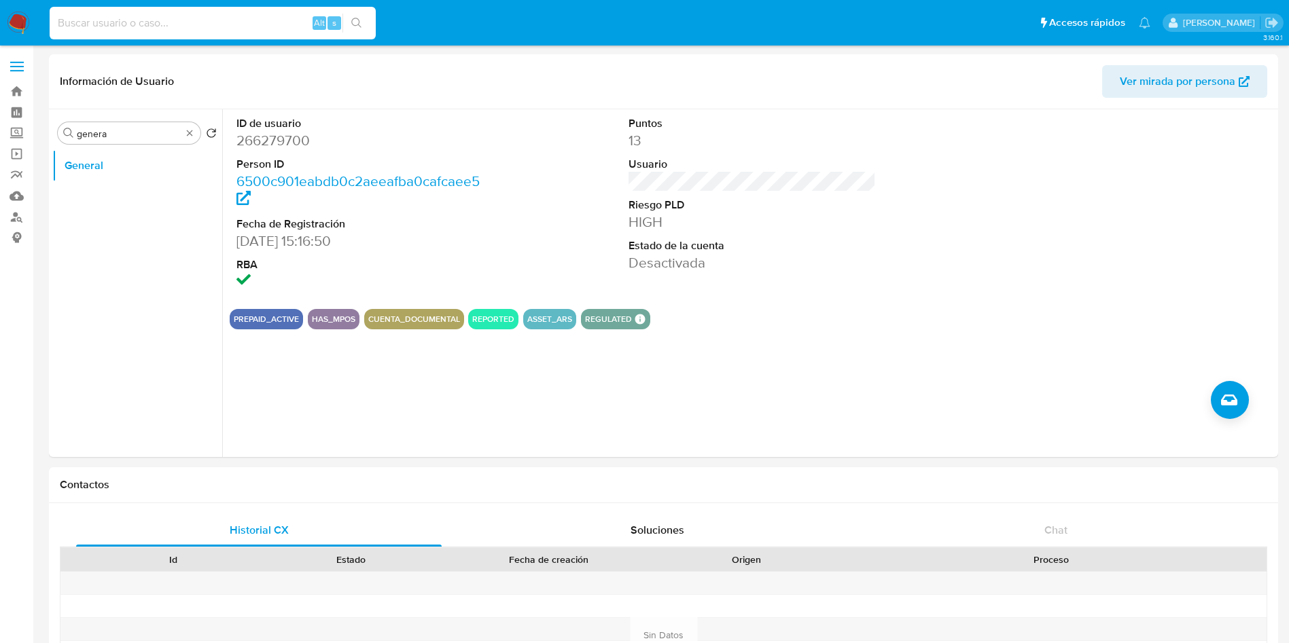
click at [133, 19] on input at bounding box center [213, 23] width 326 height 18
paste input "iL6rQnnHDUga0OKyKDvOJ4O3"
type input "iL6rQnnHDUga0OKyKDvOJ4O3"
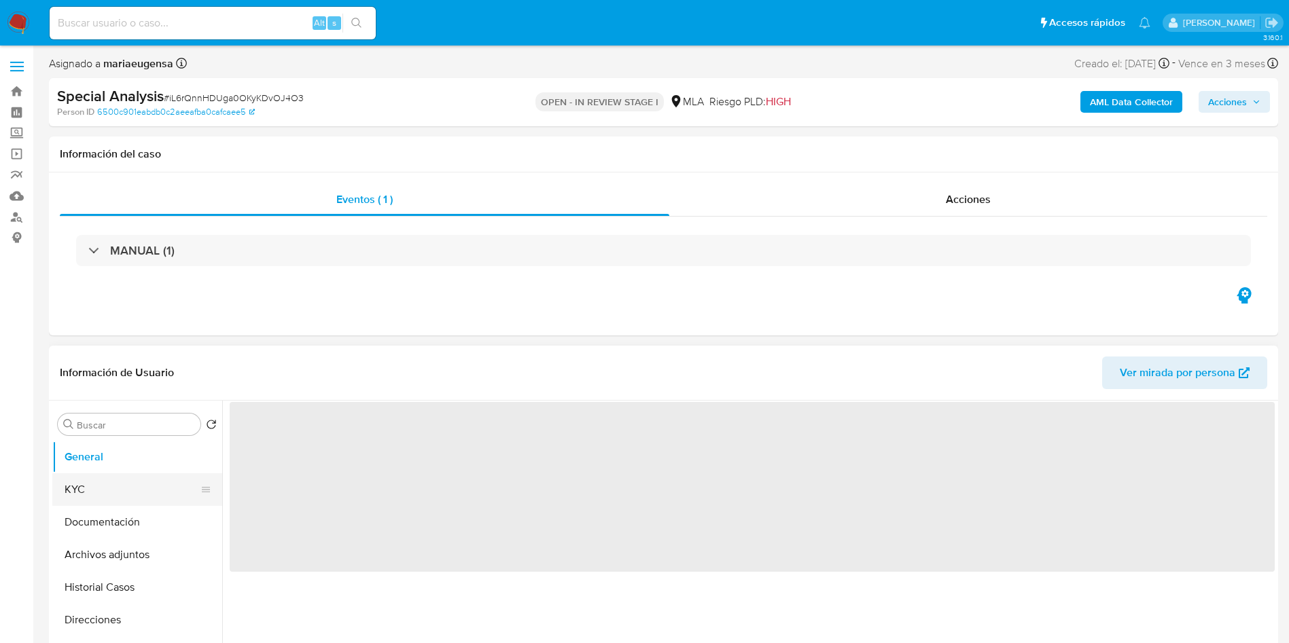
select select "10"
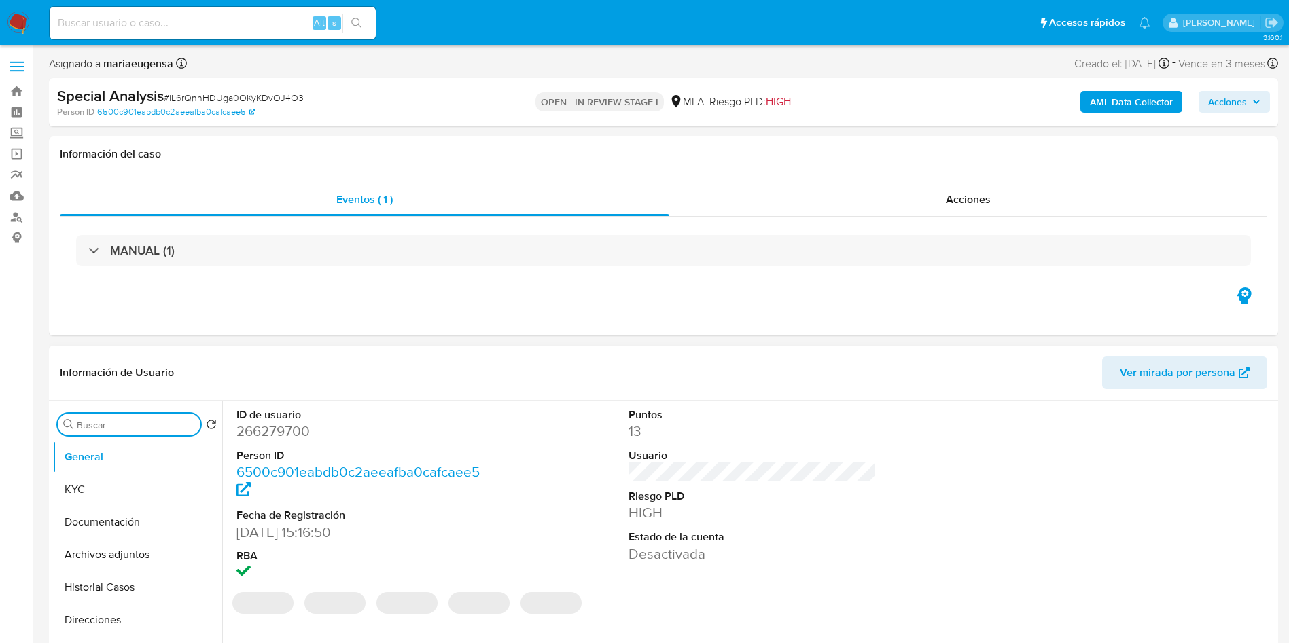
click at [127, 419] on input "Buscar" at bounding box center [136, 425] width 118 height 12
type input "arc"
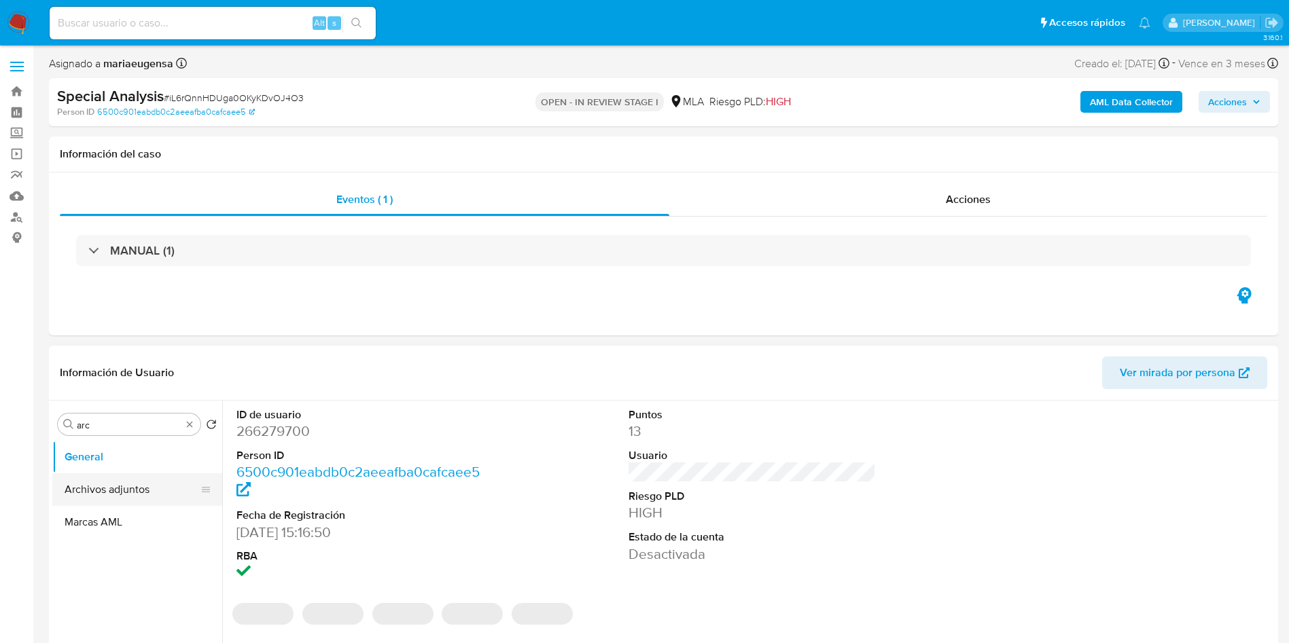
click at [124, 491] on button "Archivos adjuntos" at bounding box center [131, 489] width 159 height 33
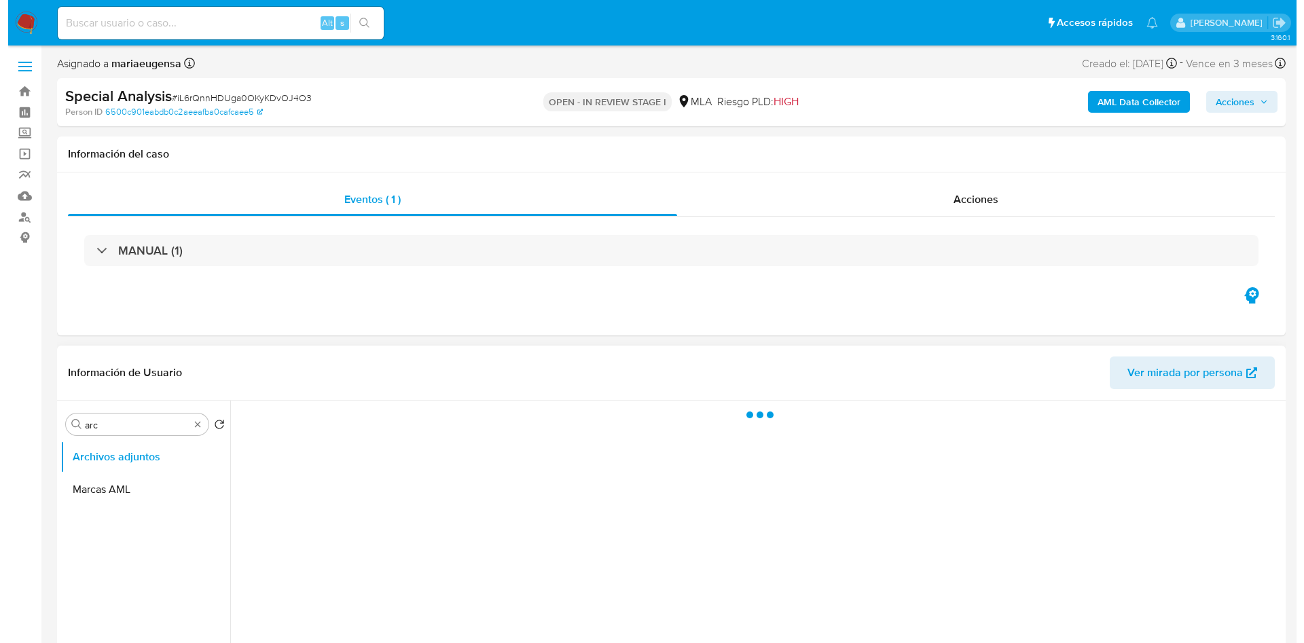
scroll to position [102, 0]
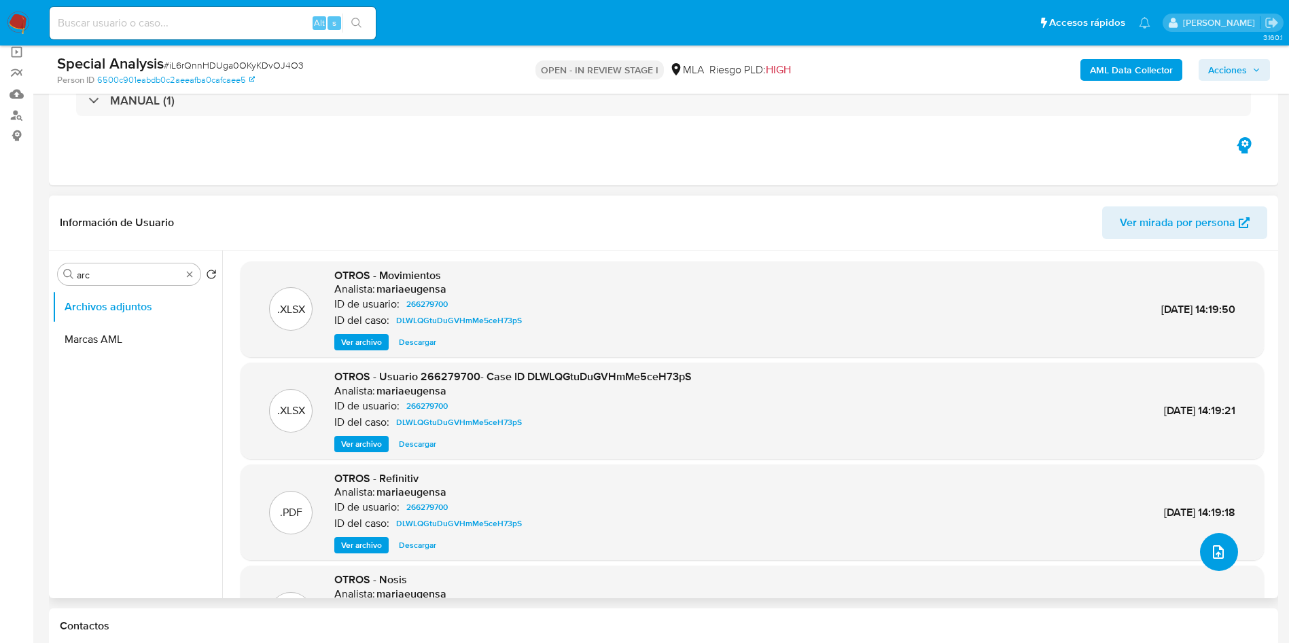
click at [1217, 547] on icon "upload-file" at bounding box center [1218, 552] width 16 height 16
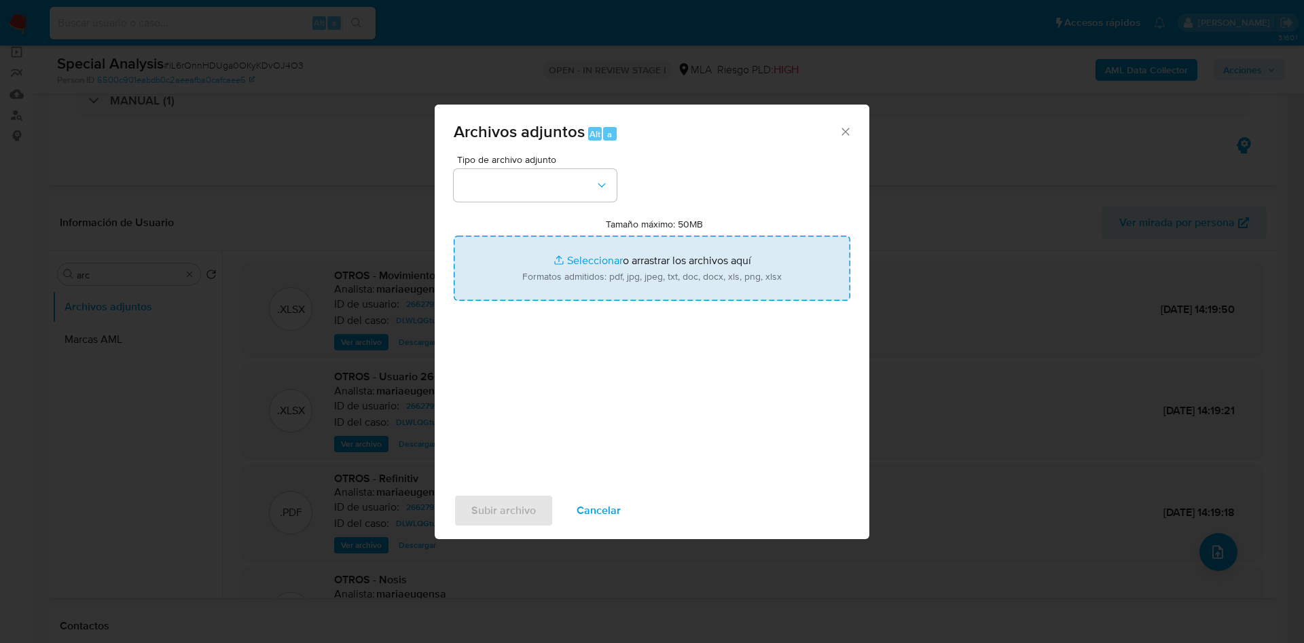
click at [656, 283] on input "Tamaño máximo: 50MB Seleccionar archivos" at bounding box center [652, 268] width 397 height 65
type input "C:\fakepath\Doc.pdf"
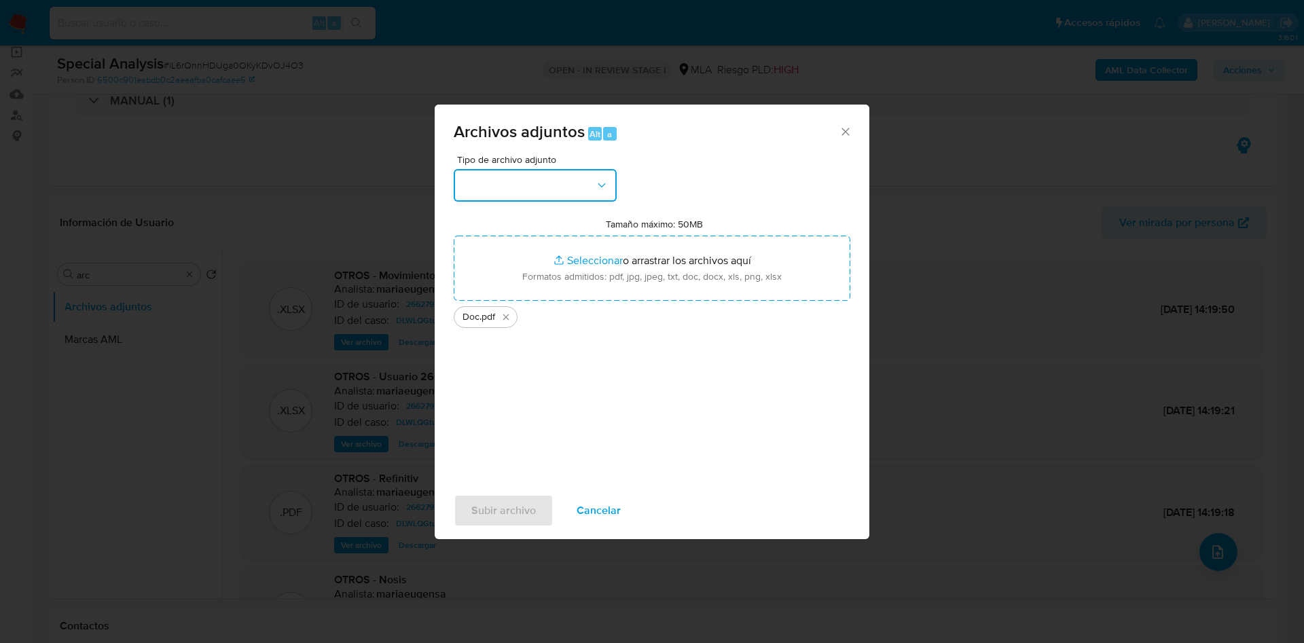
click at [565, 175] on button "button" at bounding box center [535, 185] width 163 height 33
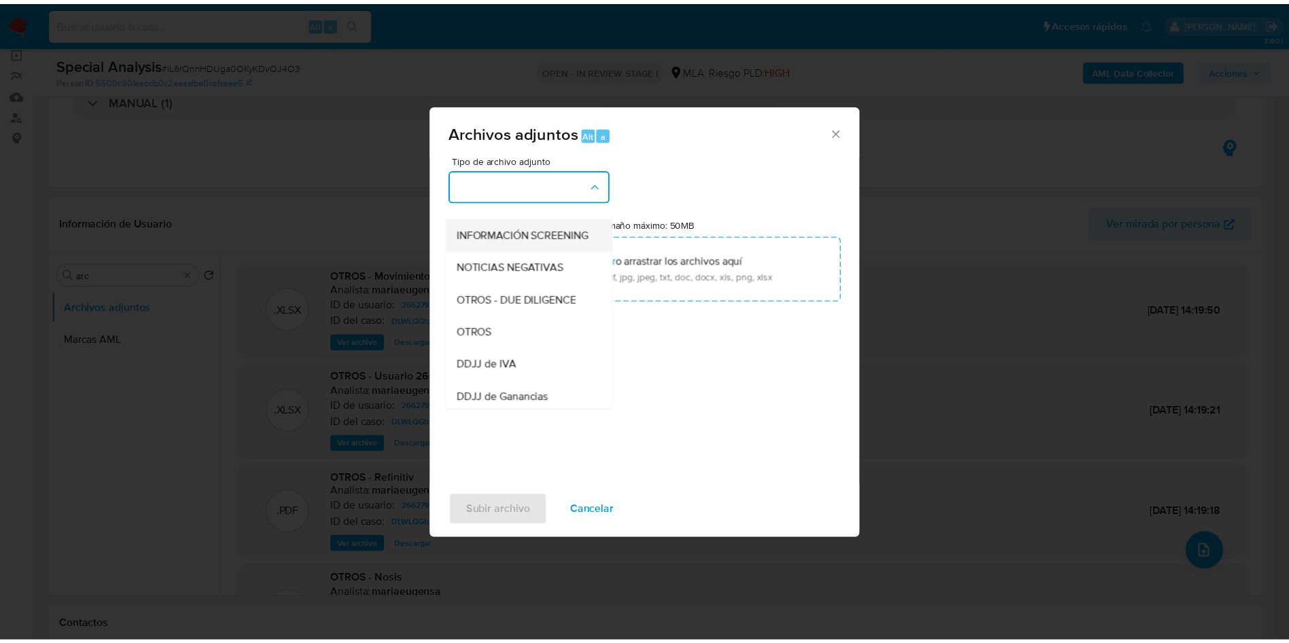
scroll to position [204, 0]
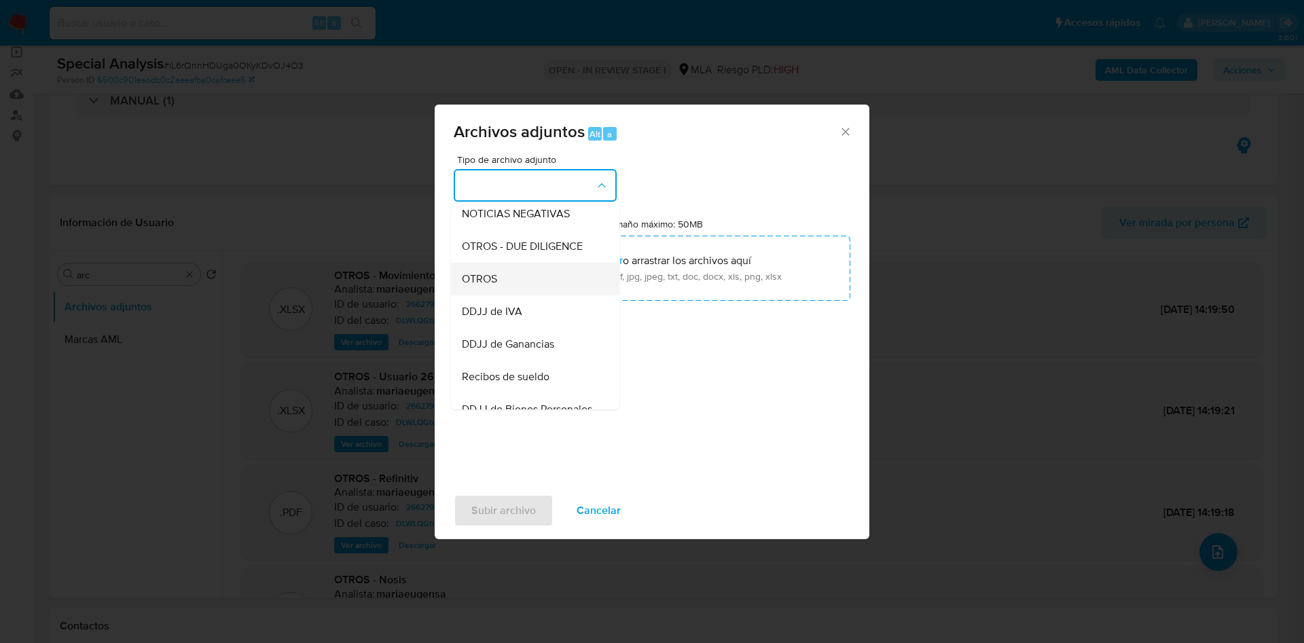
click at [532, 293] on div "OTROS" at bounding box center [531, 279] width 139 height 33
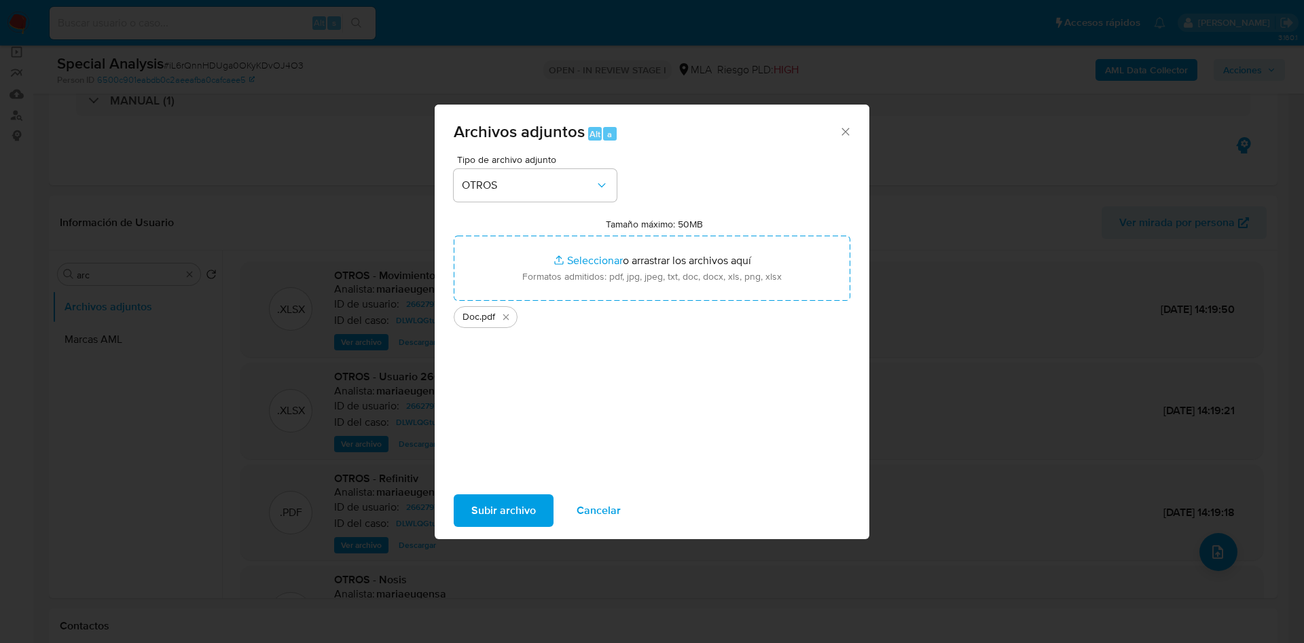
click at [505, 505] on span "Subir archivo" at bounding box center [503, 511] width 65 height 30
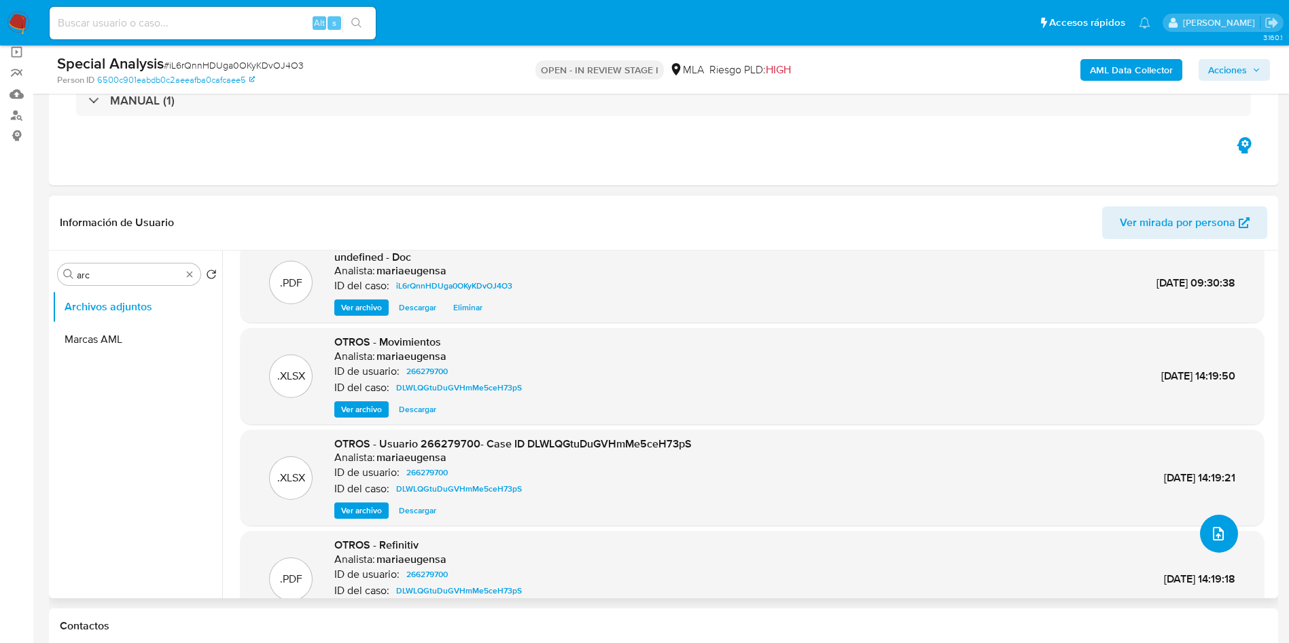
scroll to position [0, 0]
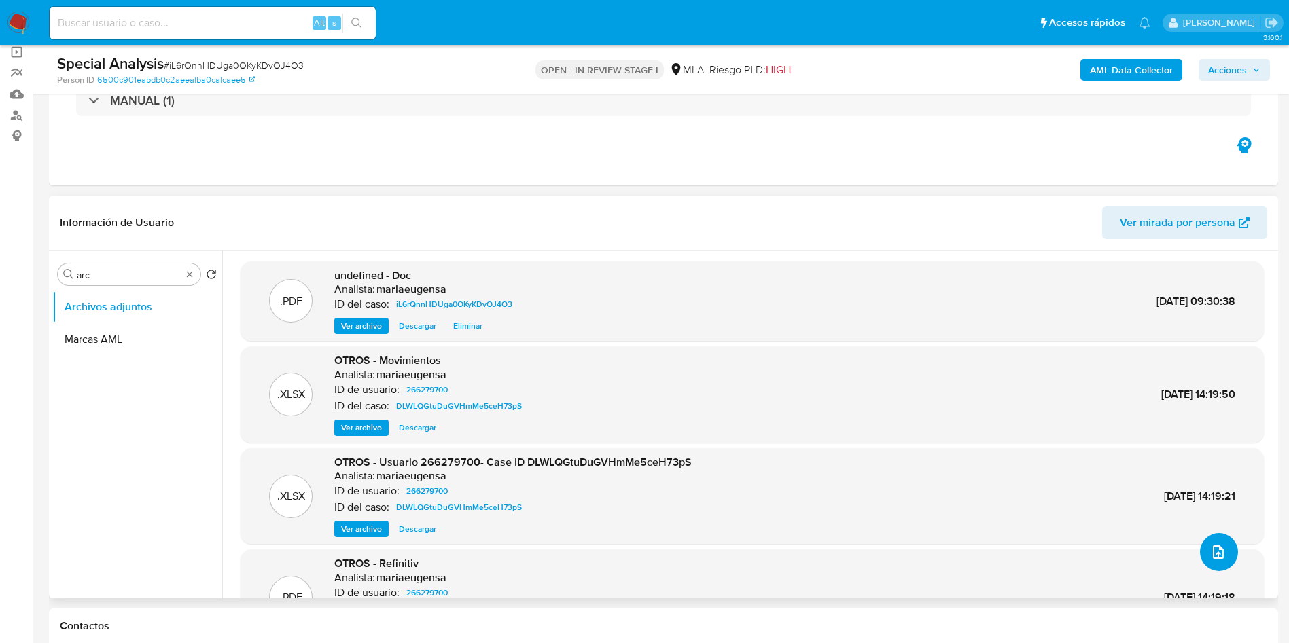
click at [1202, 545] on button "upload-file" at bounding box center [1219, 552] width 38 height 38
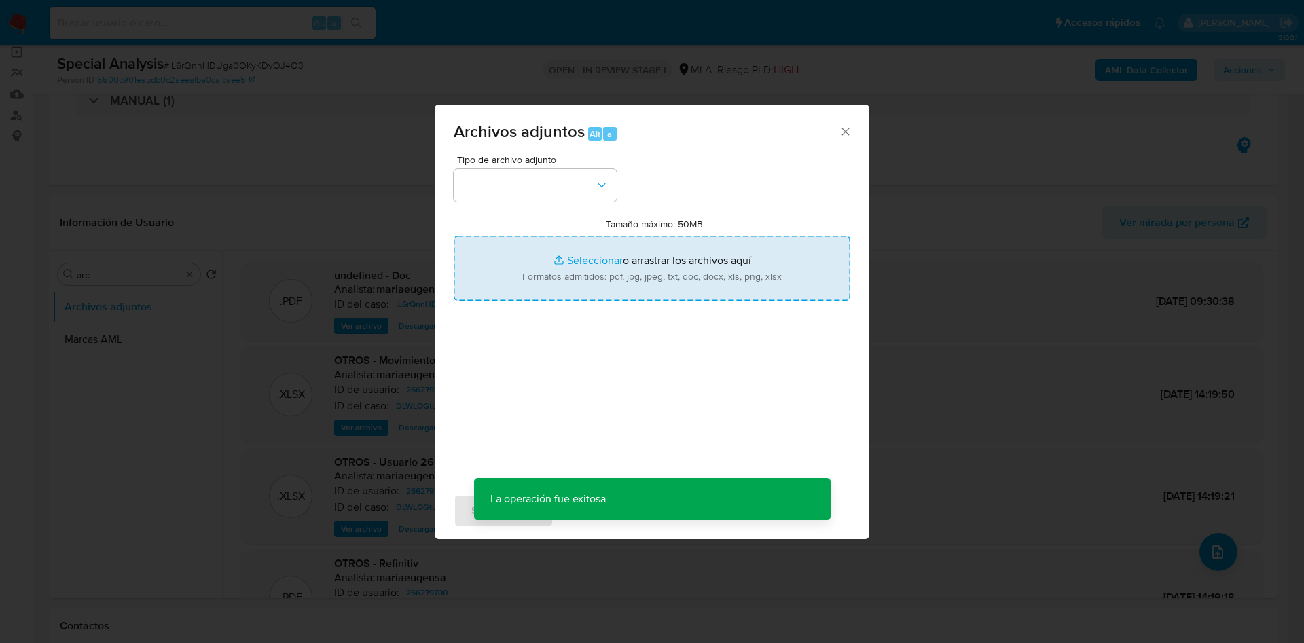
click at [569, 265] on input "Tamaño máximo: 50MB Seleccionar archivos" at bounding box center [652, 268] width 397 height 65
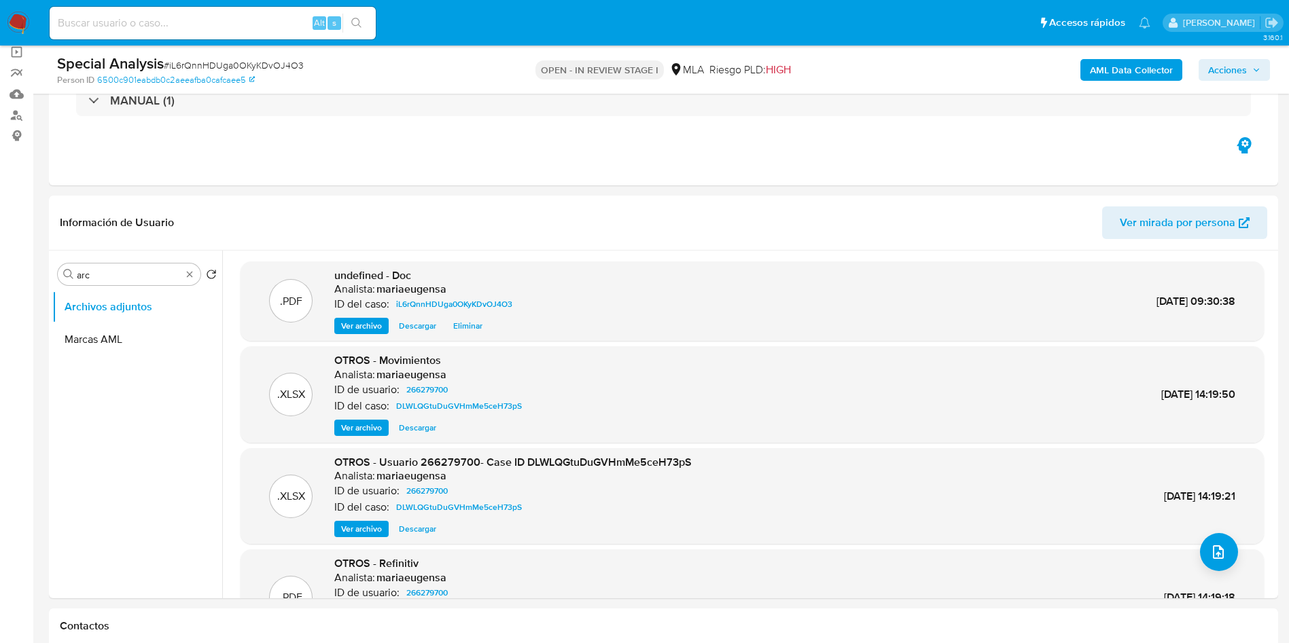
click at [1241, 56] on div "AML Data Collector Acciones" at bounding box center [1069, 70] width 401 height 32
click at [1241, 62] on span "Acciones" at bounding box center [1227, 70] width 39 height 22
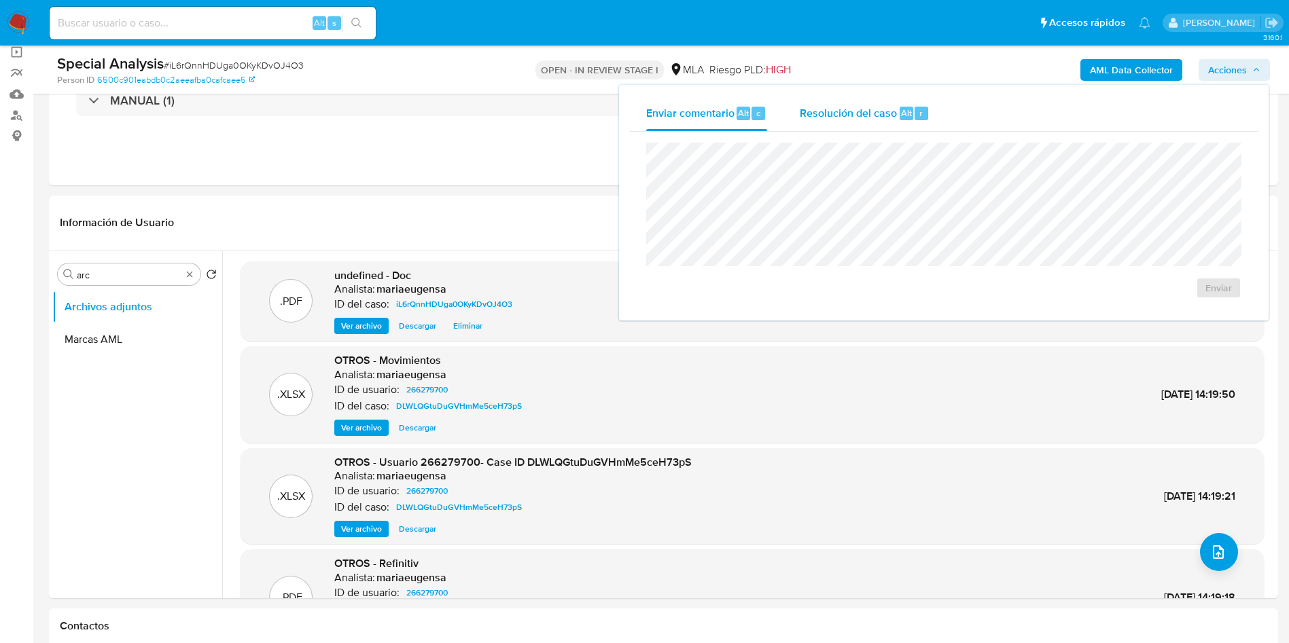
click at [933, 111] on button "Resolución del caso Alt r" at bounding box center [864, 113] width 162 height 35
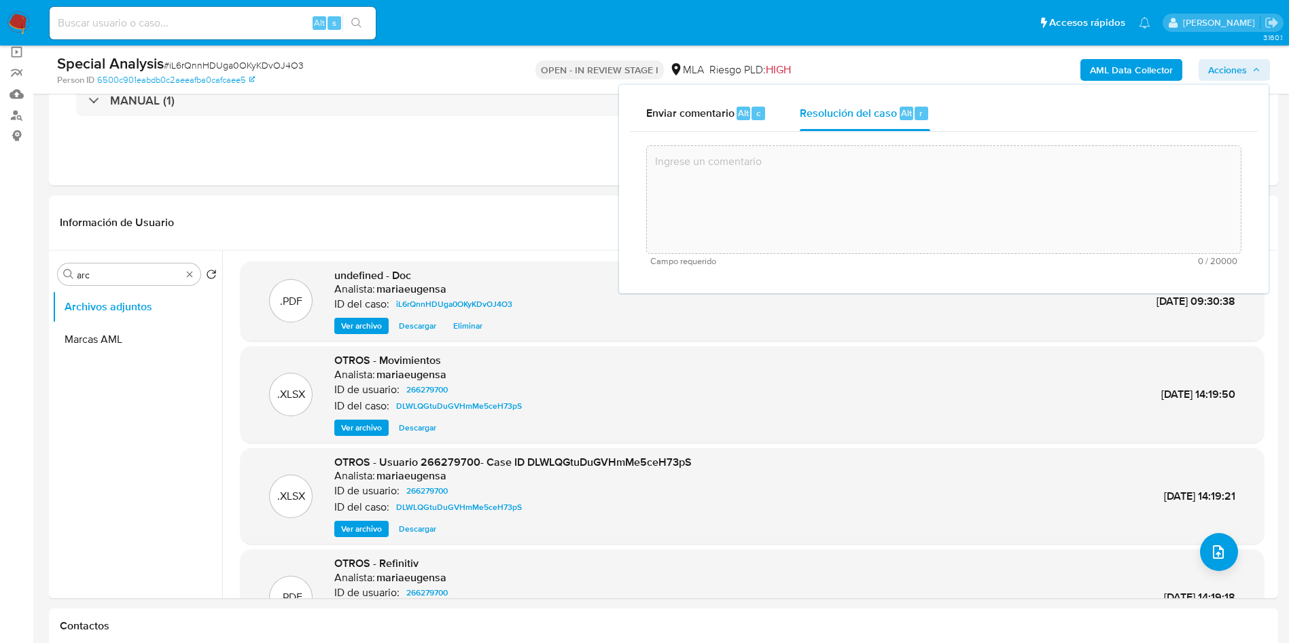
click at [901, 206] on textarea at bounding box center [944, 199] width 594 height 109
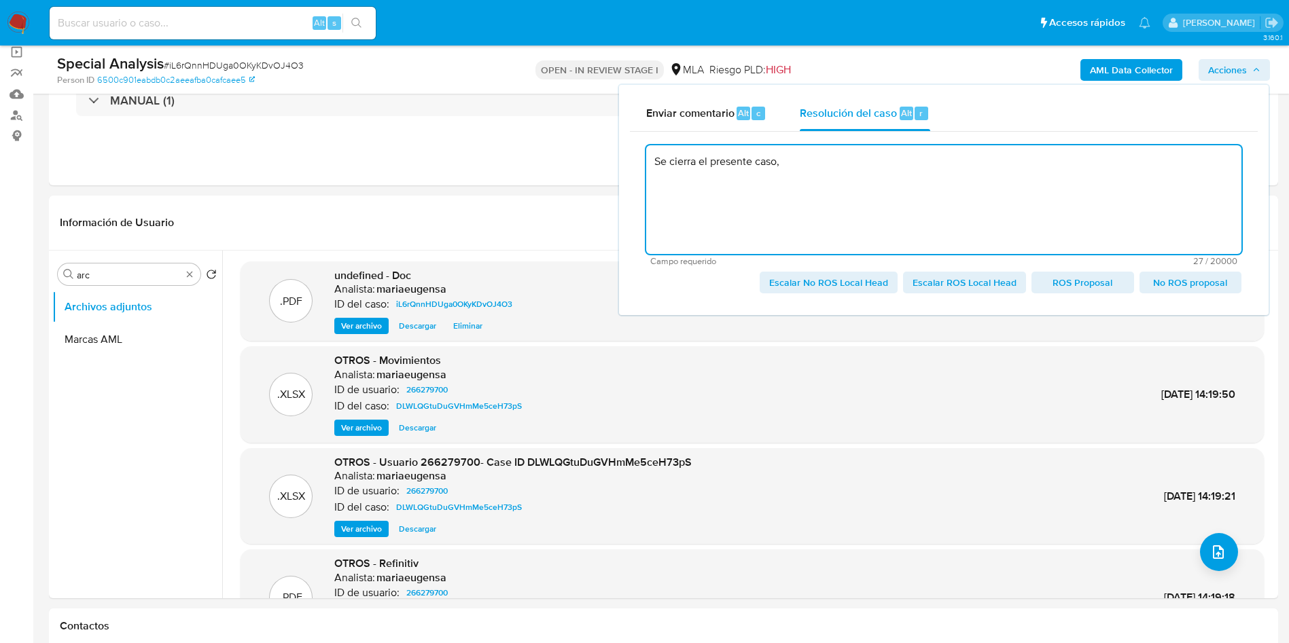
type textarea "Se cierra el presente caso,"
drag, startPoint x: 929, startPoint y: 135, endPoint x: 550, endPoint y: 170, distance: 380.0
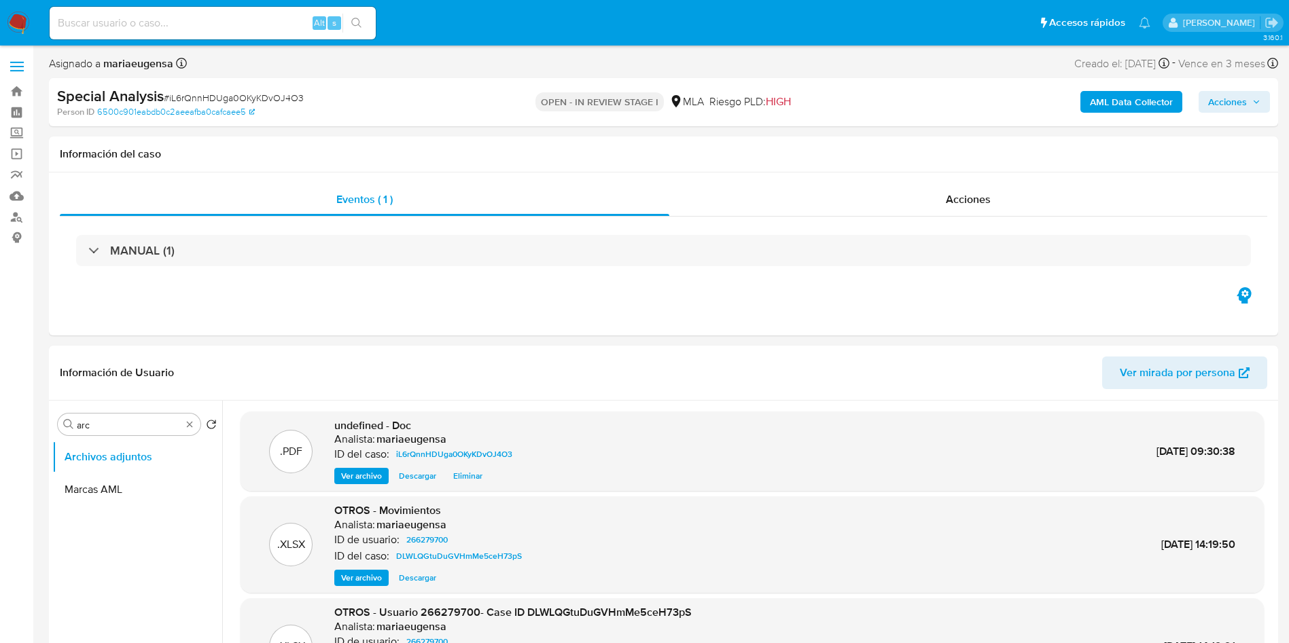
click at [1219, 95] on span "Acciones" at bounding box center [1227, 102] width 39 height 22
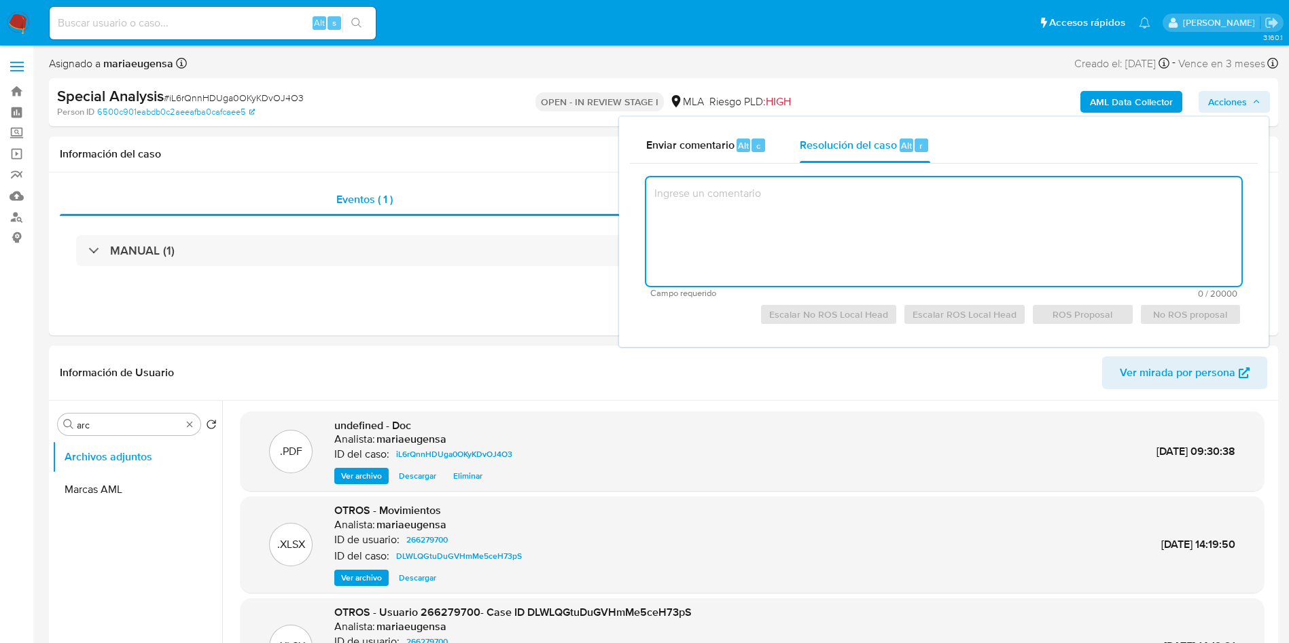
click at [723, 198] on textarea at bounding box center [943, 231] width 595 height 109
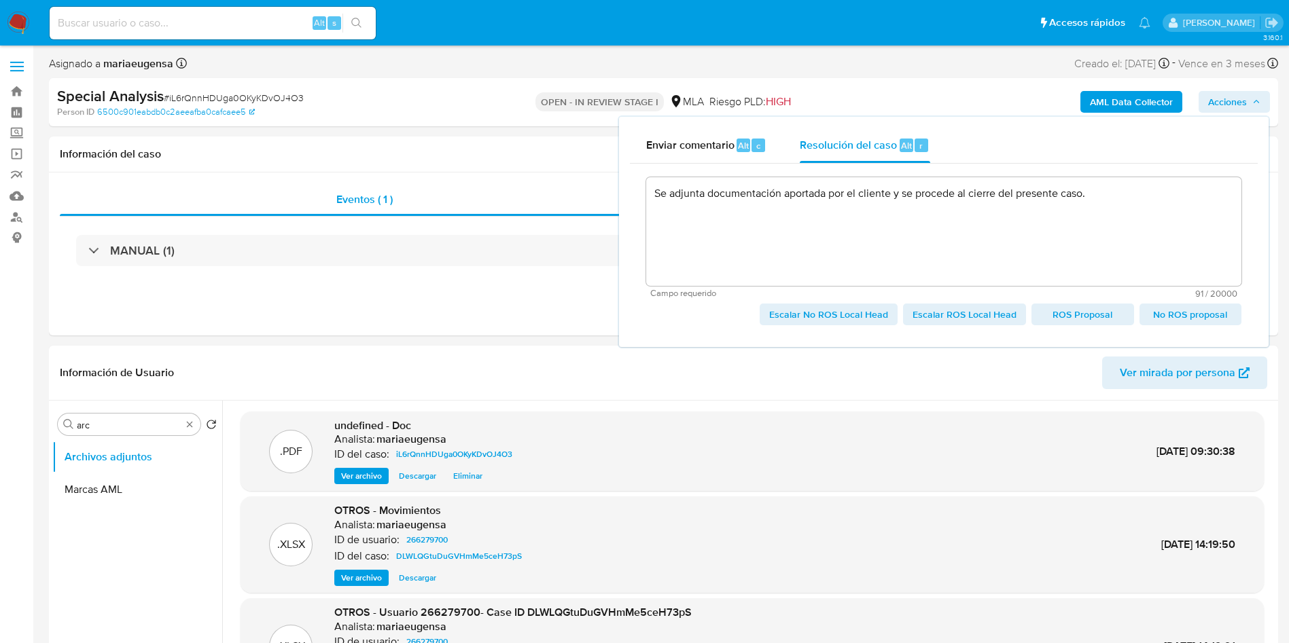
click at [1208, 315] on span "No ROS proposal" at bounding box center [1190, 314] width 83 height 19
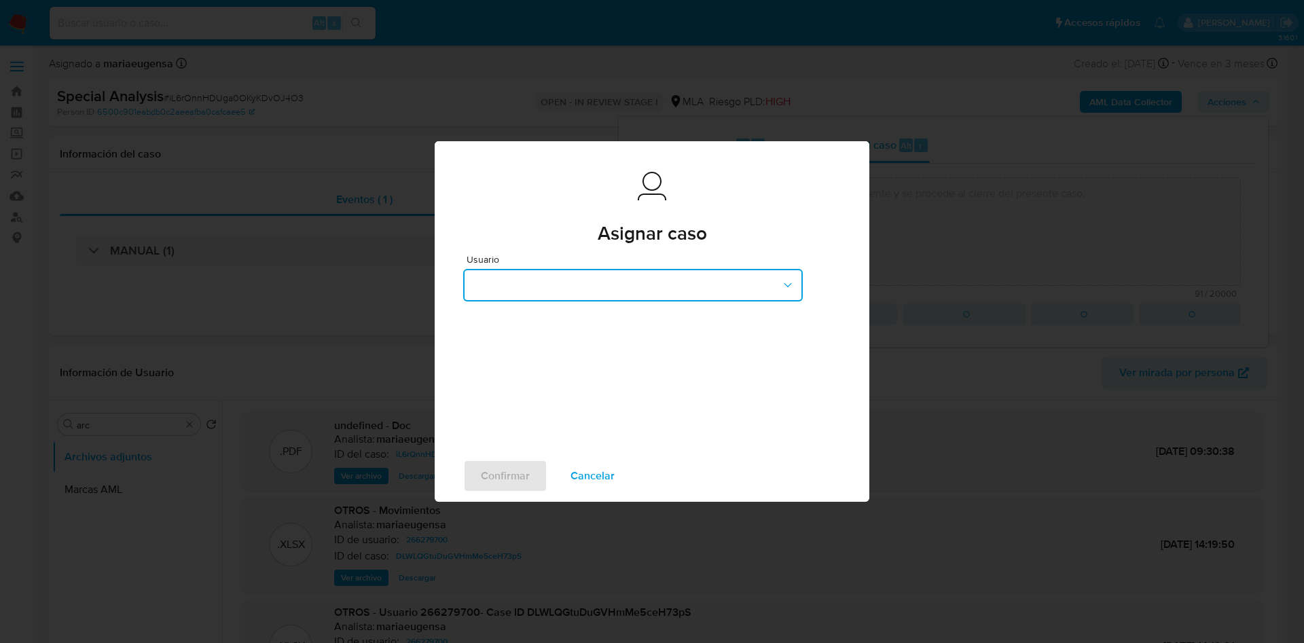
click at [556, 287] on button "button" at bounding box center [633, 285] width 340 height 33
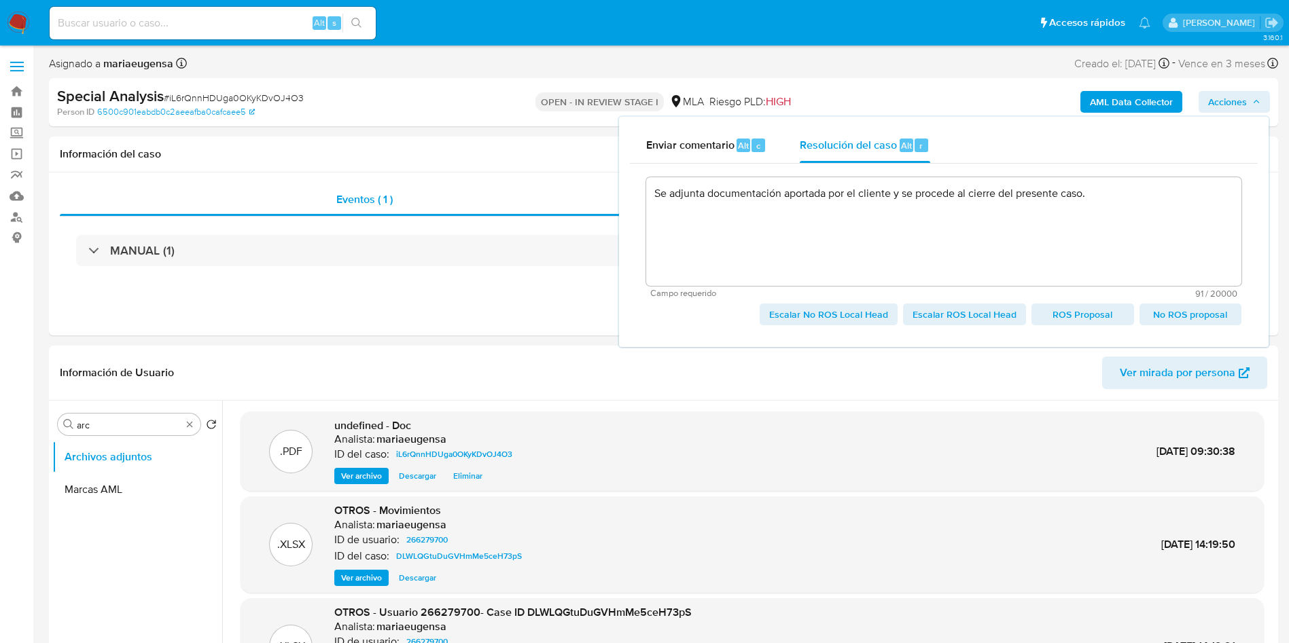
click at [830, 316] on span "Escalar No ROS Local Head" at bounding box center [828, 314] width 119 height 19
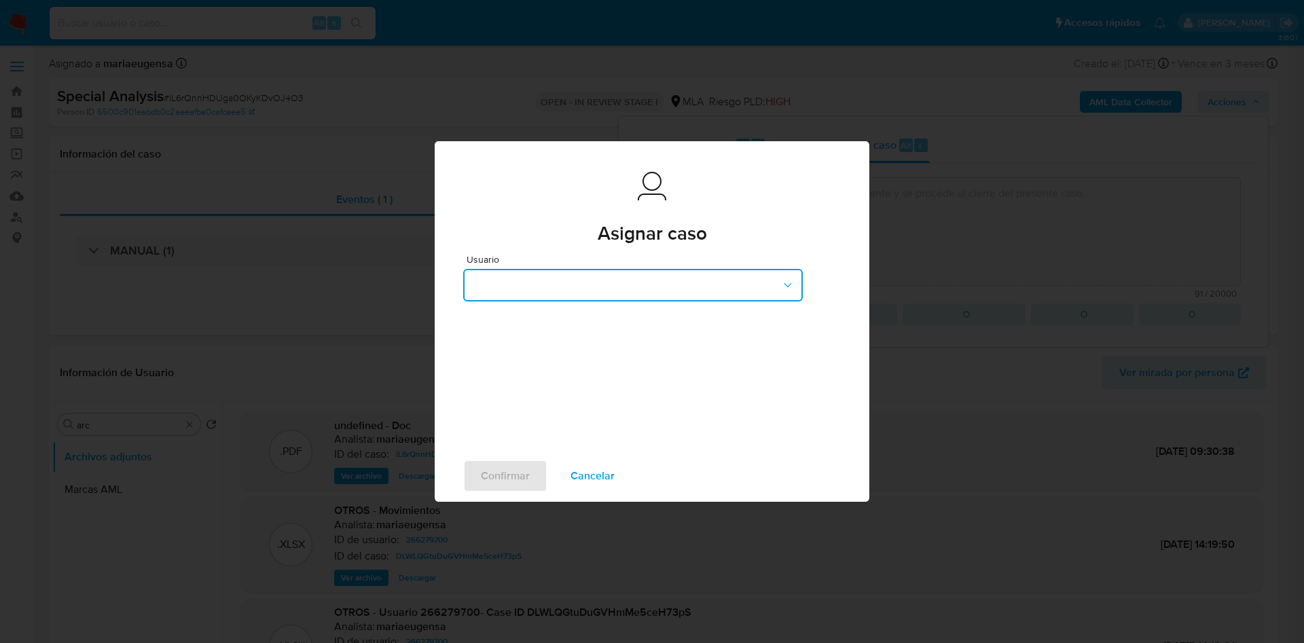
click at [544, 274] on button "button" at bounding box center [633, 285] width 340 height 33
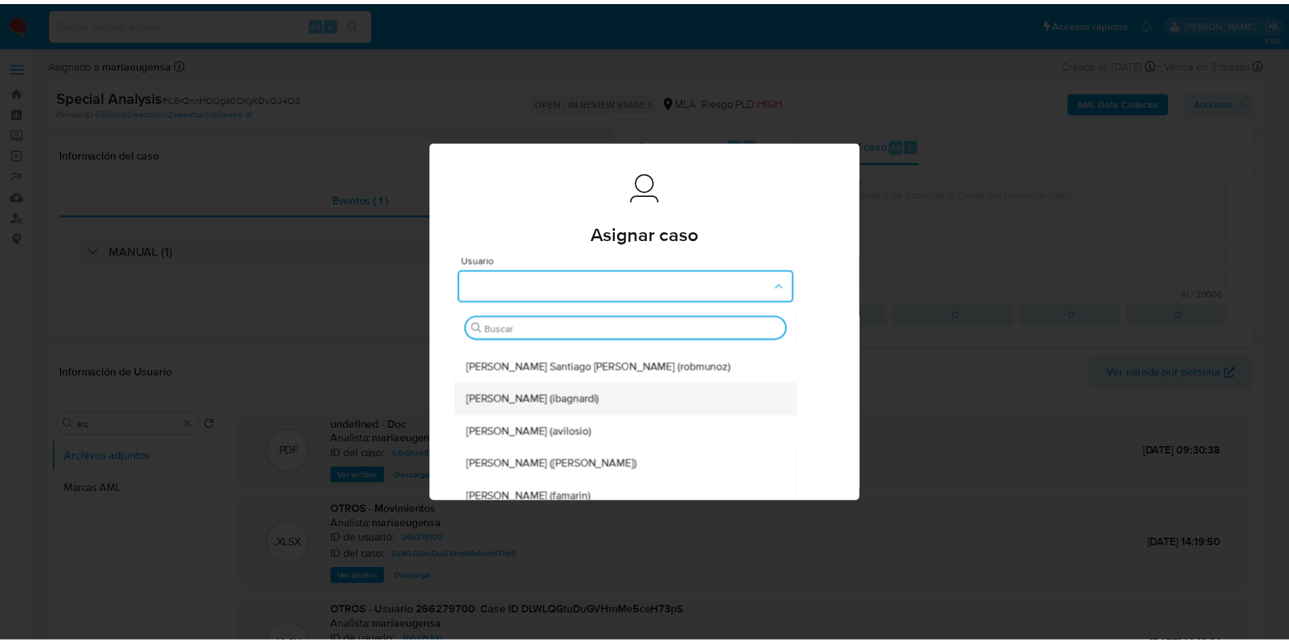
scroll to position [215, 0]
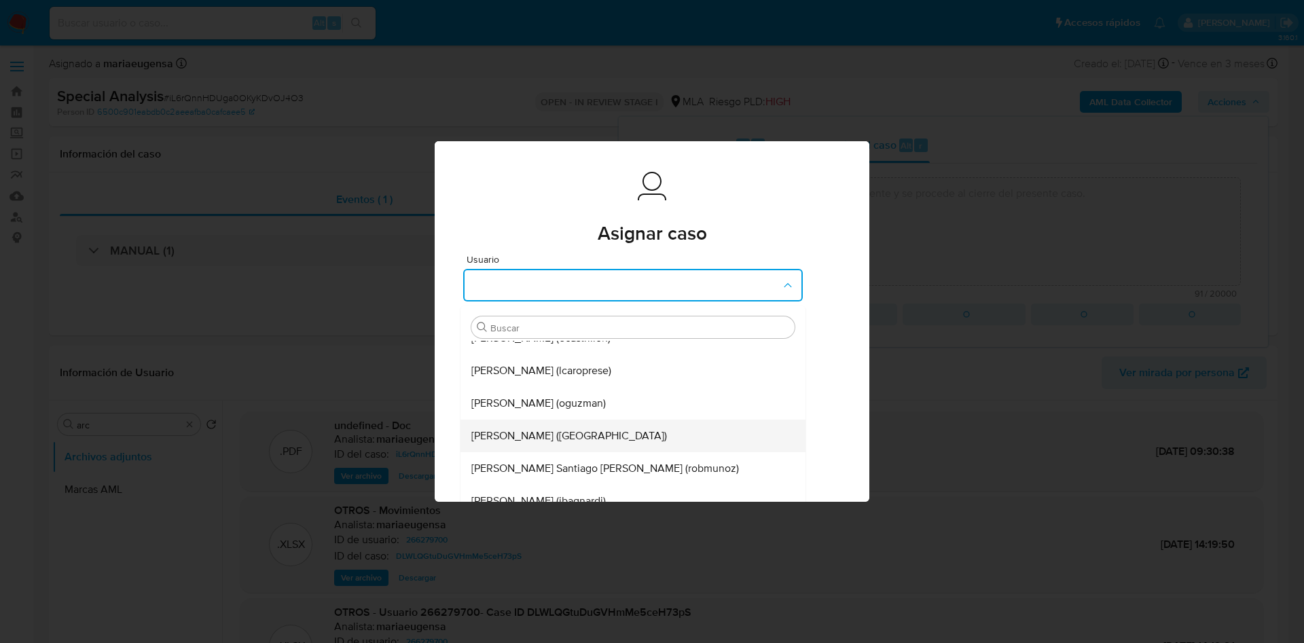
click at [497, 435] on span "Emmanuel Hernan Vitiello (evitiello)" at bounding box center [569, 436] width 196 height 14
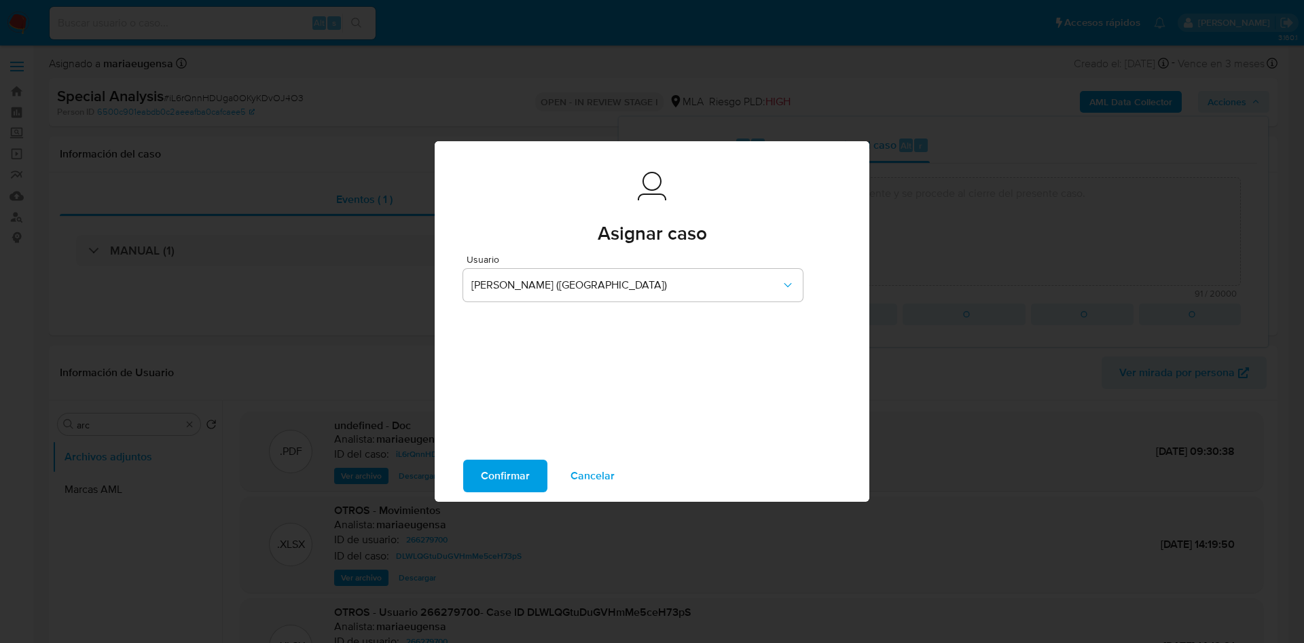
click at [499, 477] on span "Confirmar" at bounding box center [505, 476] width 49 height 30
type textarea "Se adjunta documentación aportada por el cliente y se procede al cierre del pre…"
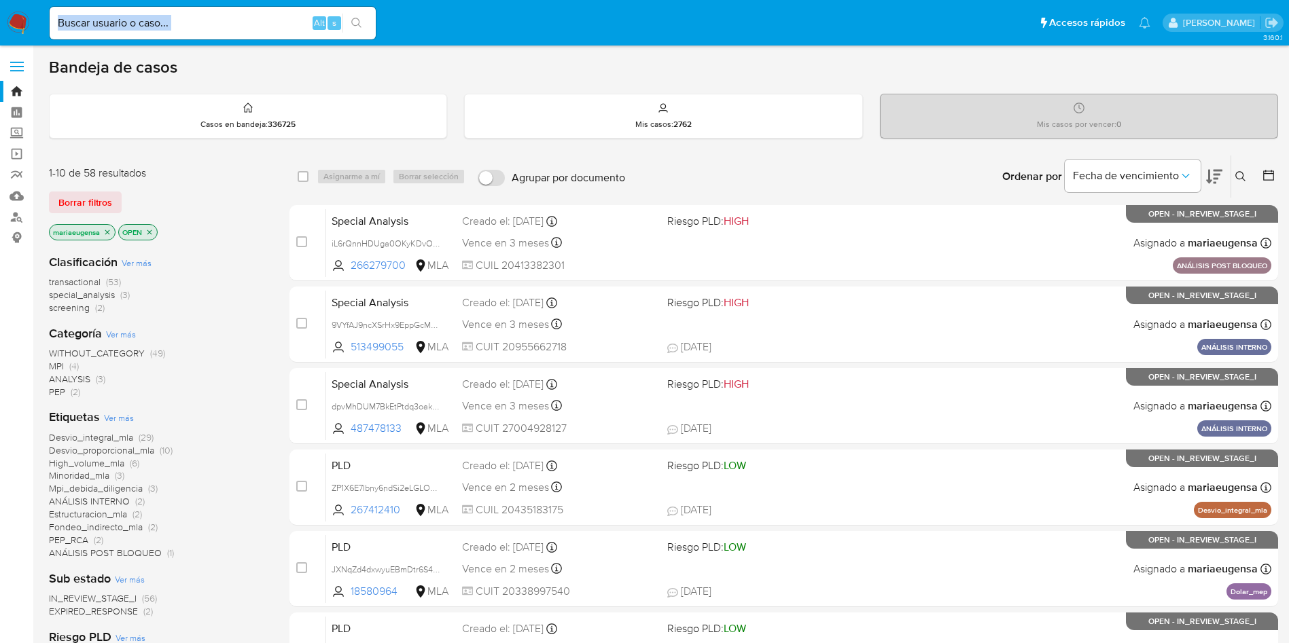
click at [259, 31] on div "Alt s" at bounding box center [213, 23] width 326 height 33
click at [264, 24] on input at bounding box center [213, 23] width 326 height 18
click at [266, 21] on input at bounding box center [213, 23] width 326 height 18
click at [143, 21] on input at bounding box center [213, 23] width 326 height 18
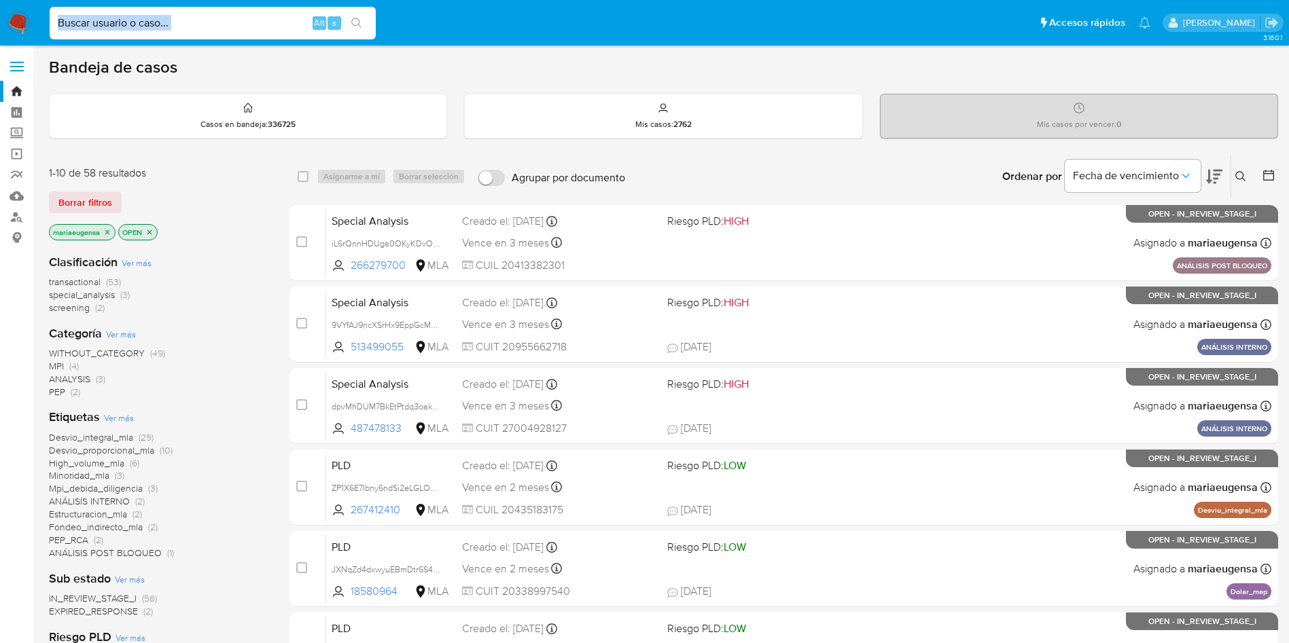
click at [144, 28] on input at bounding box center [213, 23] width 326 height 18
click at [251, 66] on div "Bandeja de casos" at bounding box center [663, 67] width 1229 height 20
click at [194, 20] on input at bounding box center [213, 23] width 326 height 18
paste input "Vgt9IVhmeUmEA0ReQJAgVDEx"
type input "Vgt9IVhmeUmEA0ReQJAgVDEx"
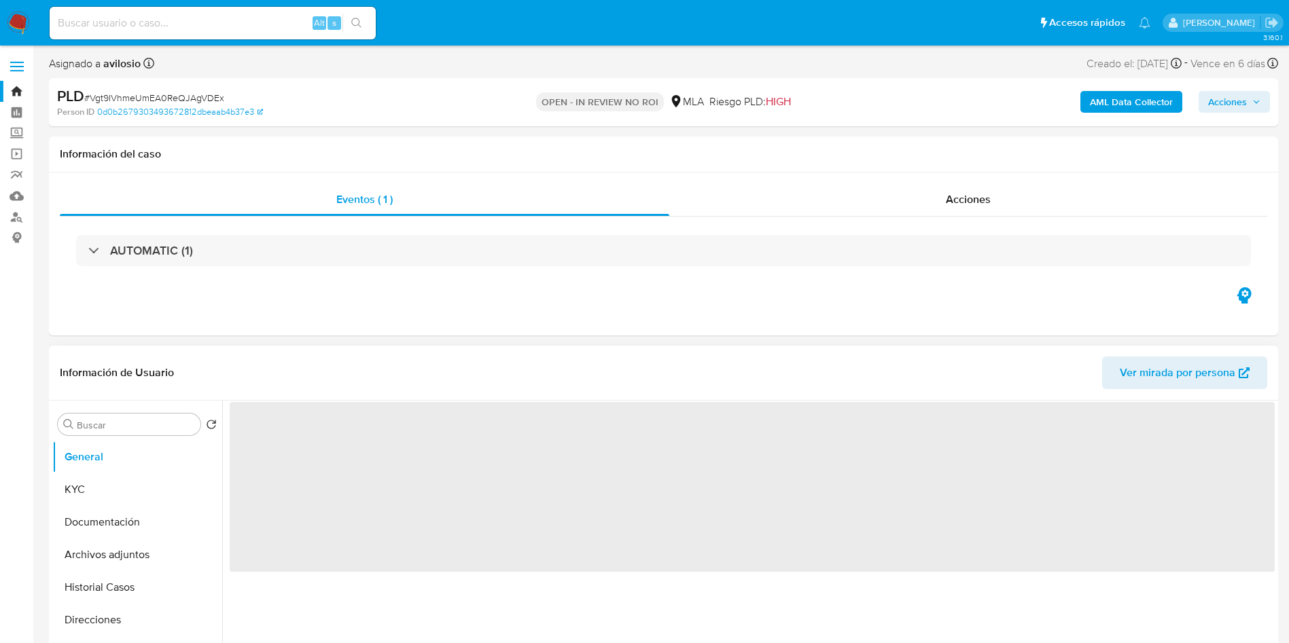
select select "10"
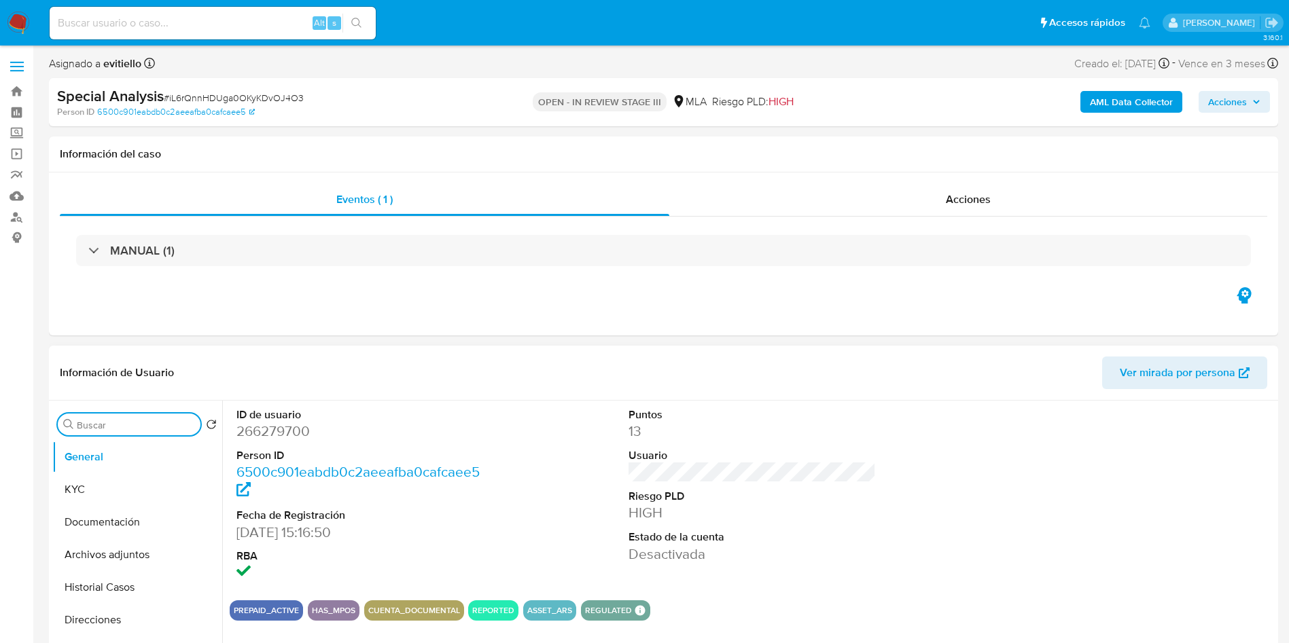
click at [164, 422] on input "Buscar" at bounding box center [136, 425] width 118 height 12
type input "hius"
drag, startPoint x: 917, startPoint y: 230, endPoint x: 927, endPoint y: 205, distance: 26.5
click at [918, 224] on div "MANUAL (1)" at bounding box center [663, 251] width 1207 height 68
click at [927, 205] on div "Acciones" at bounding box center [968, 199] width 598 height 33
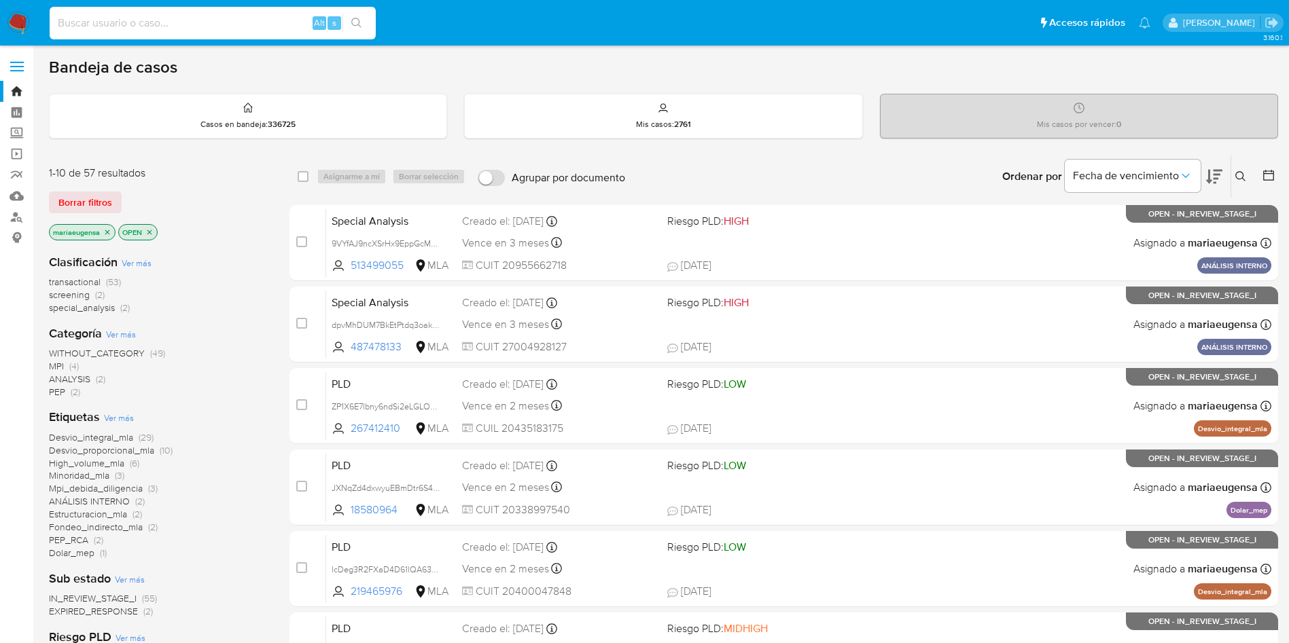
click at [200, 21] on input at bounding box center [213, 23] width 326 height 18
paste input "179907718"
type input "179907718"
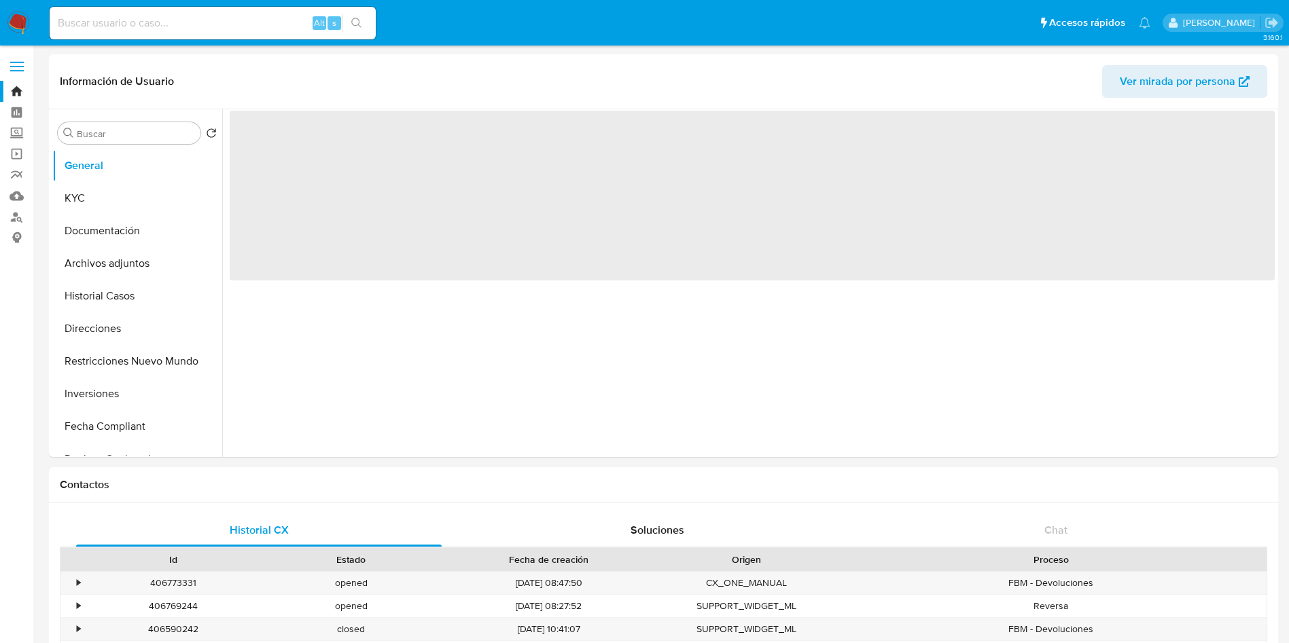
select select "10"
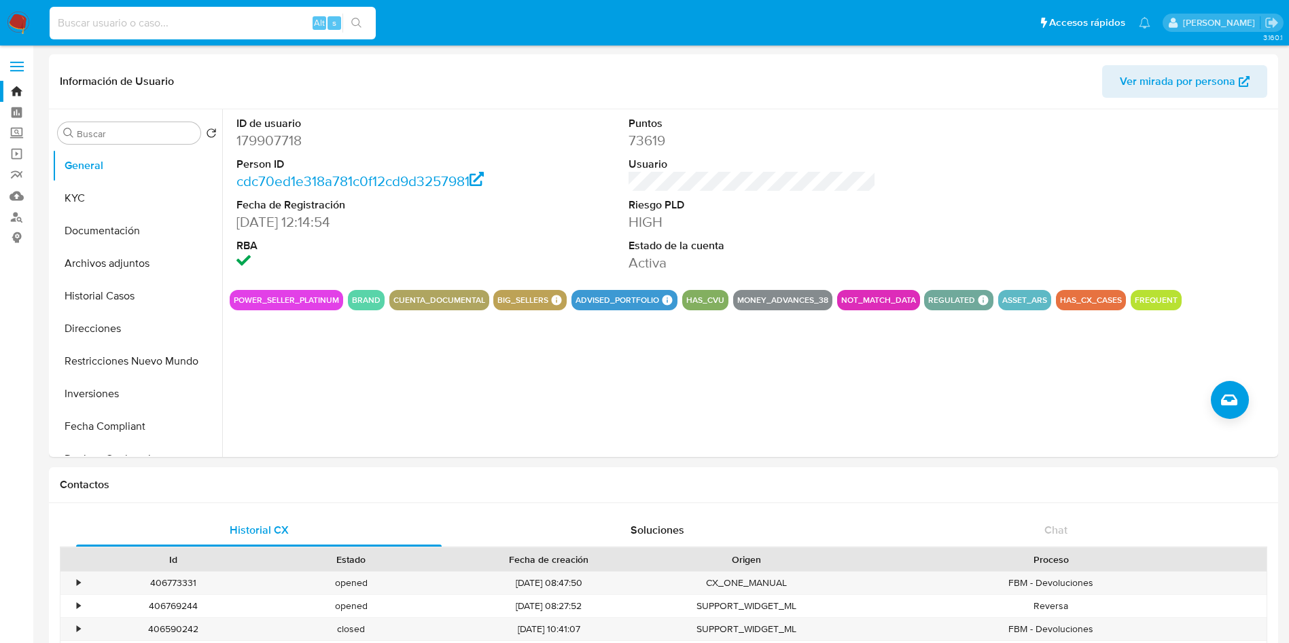
click at [199, 14] on input at bounding box center [213, 23] width 326 height 18
paste input "aRFjZ5d8YeKtwC7Ff018Qd5r"
type input "aRFjZ5d8YeKtwC7Ff018Qd5r"
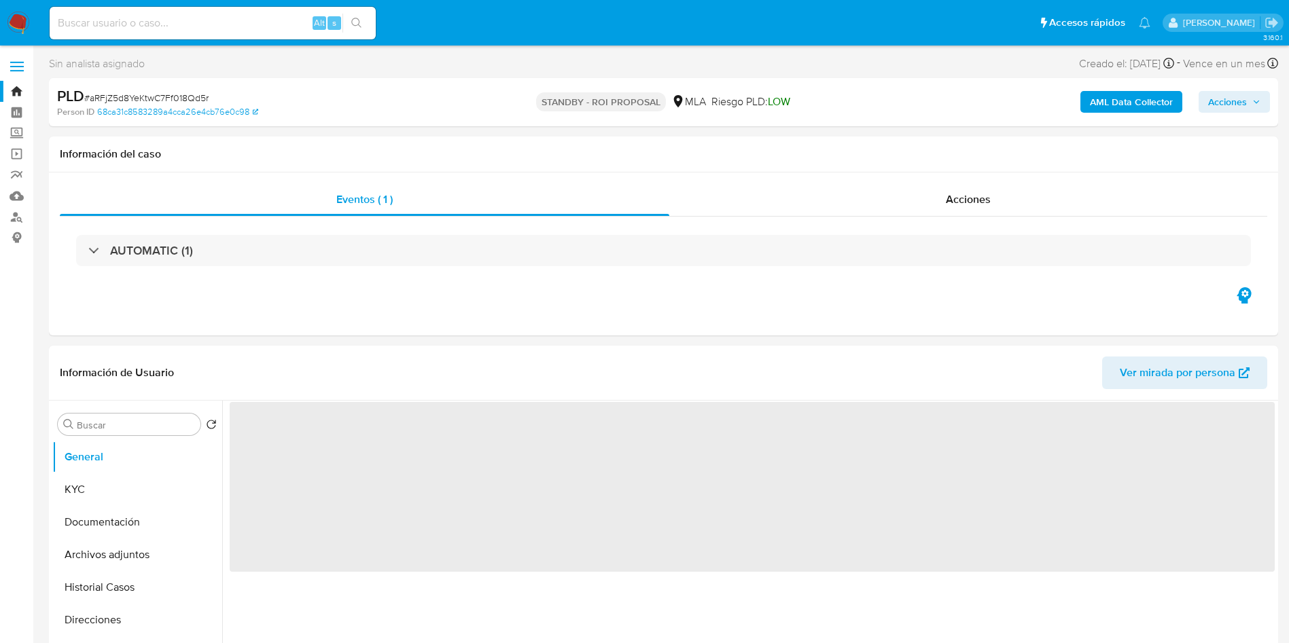
select select "10"
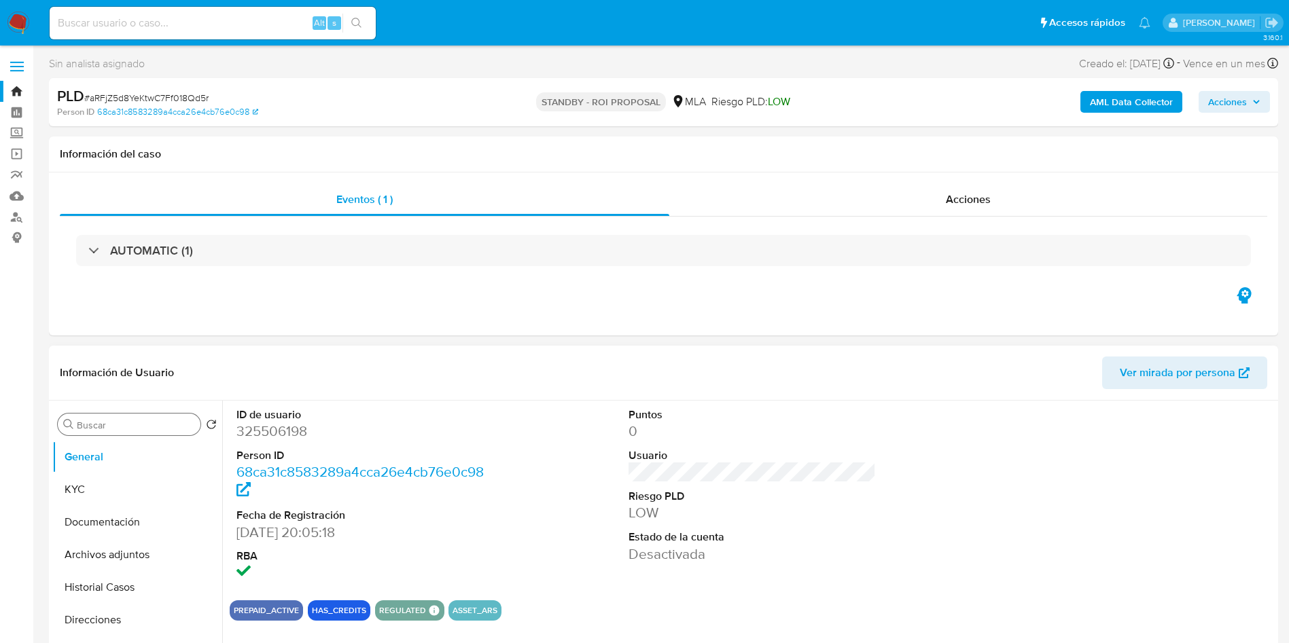
click at [139, 389] on input "Buscar" at bounding box center [136, 425] width 118 height 12
type input "arc"
click at [137, 389] on button "Archivos adjuntos" at bounding box center [131, 489] width 159 height 33
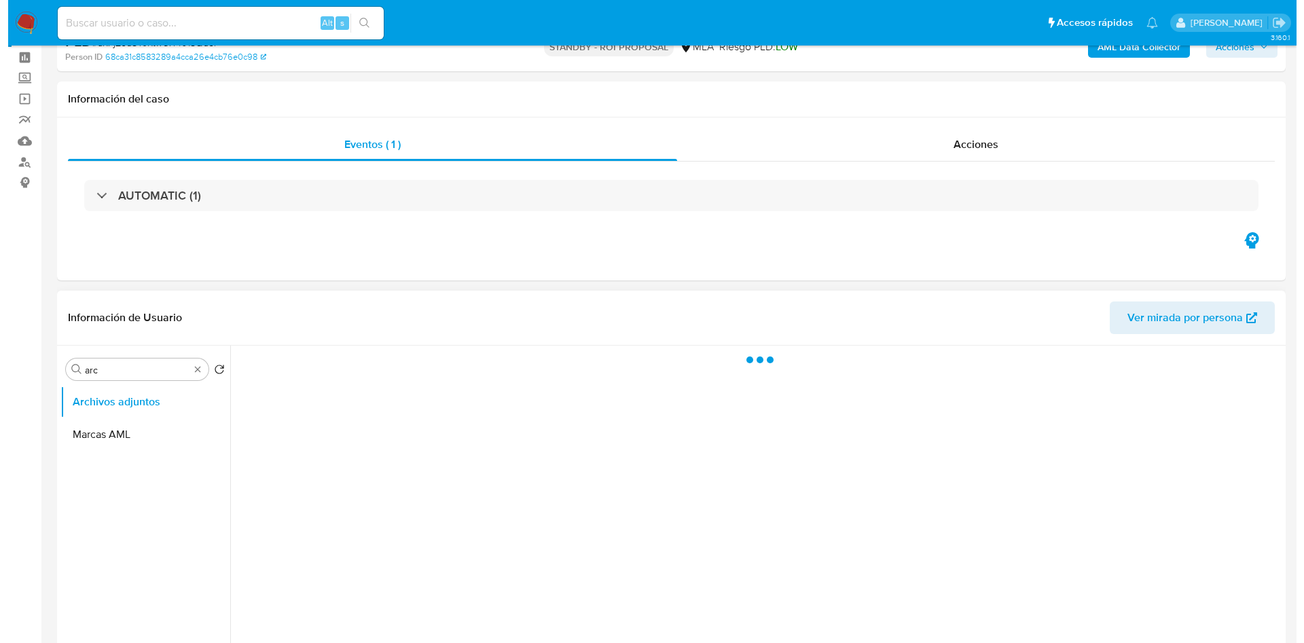
scroll to position [102, 0]
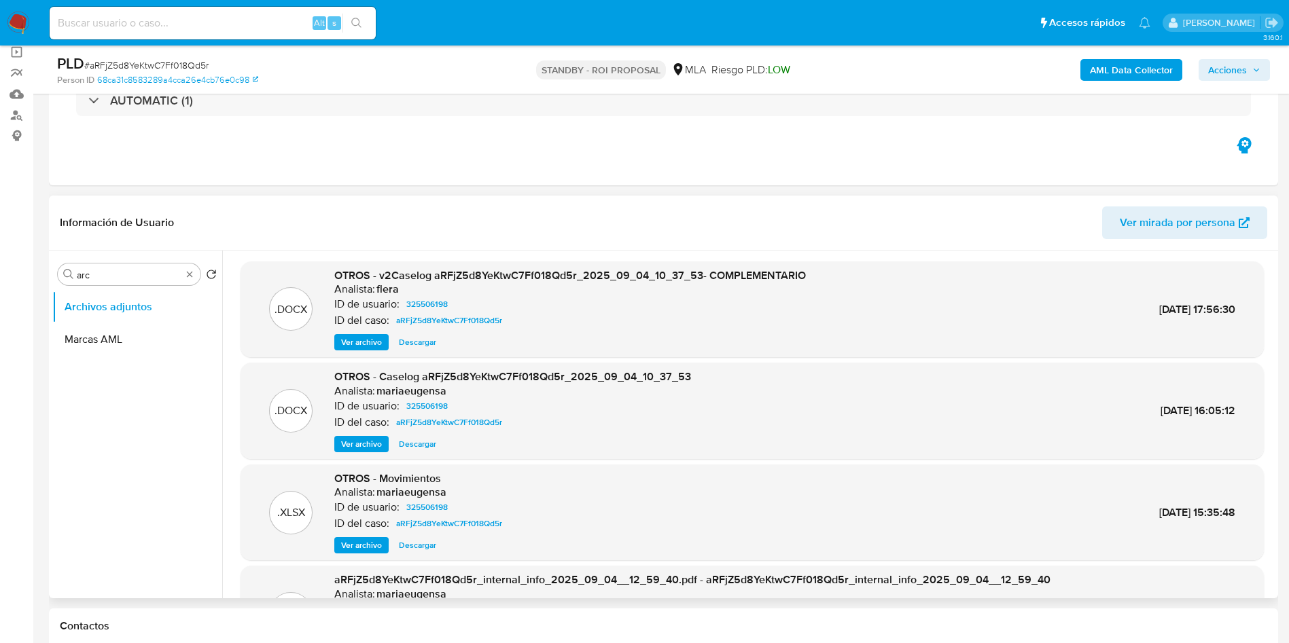
click at [412, 343] on span "Descargar" at bounding box center [417, 343] width 37 height 14
click at [373, 389] on span "Ver archivo" at bounding box center [361, 444] width 41 height 14
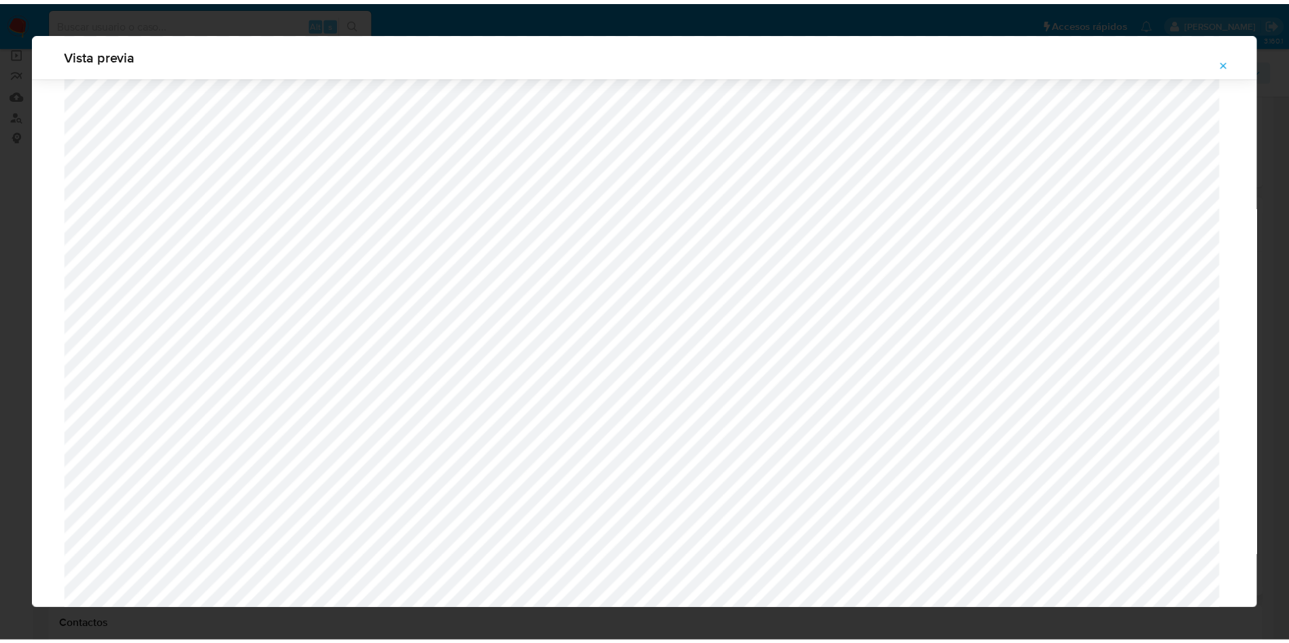
scroll to position [0, 0]
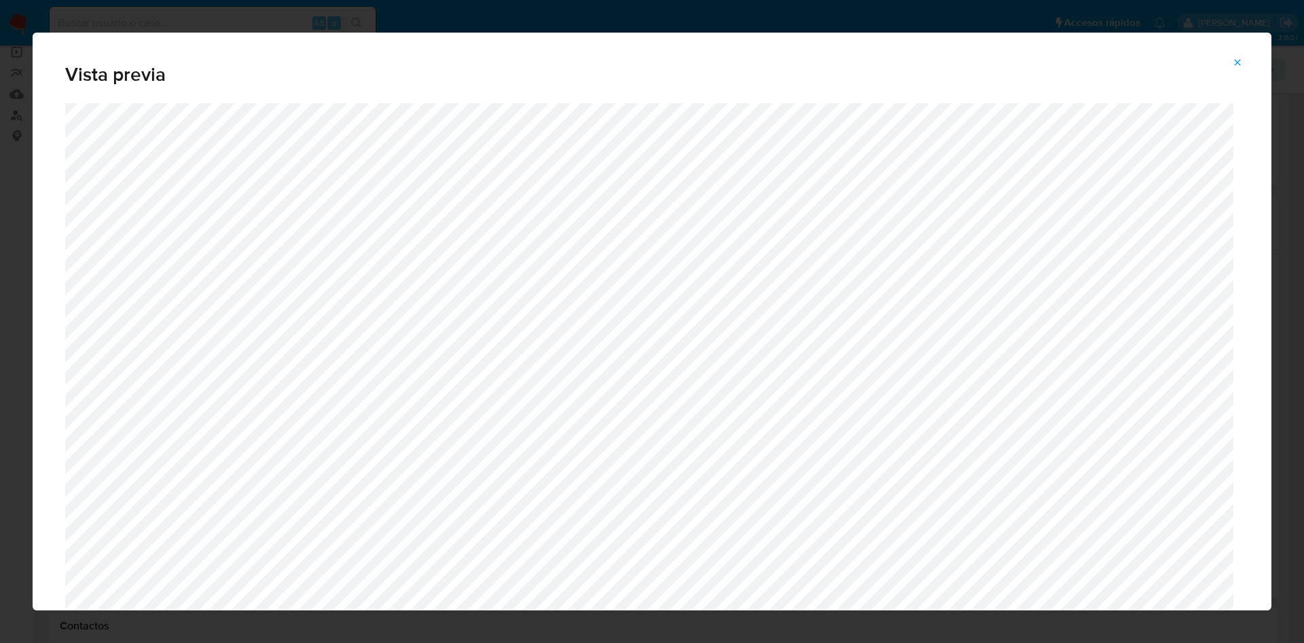
drag, startPoint x: 1237, startPoint y: 58, endPoint x: 1172, endPoint y: 5, distance: 84.0
click at [789, 58] on icon "Attachment preview" at bounding box center [1237, 62] width 11 height 11
